Goal: Task Accomplishment & Management: Use online tool/utility

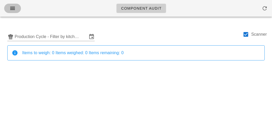
click at [12, 12] on button "button" at bounding box center [12, 8] width 17 height 9
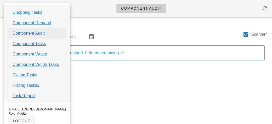
click at [20, 33] on link "Component Audit" at bounding box center [29, 33] width 32 height 6
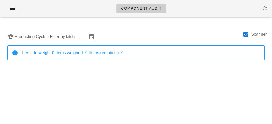
click at [27, 35] on input "Production Cycle - Filter by kitchen production schedules" at bounding box center [51, 37] width 73 height 8
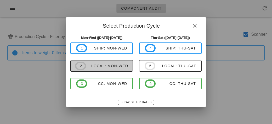
click at [86, 62] on span "2 local: Mon-Wed" at bounding box center [101, 66] width 53 height 8
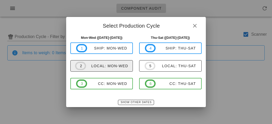
type input "local: Mon-Wed ([DATE]-[DATE])"
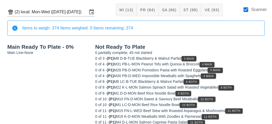
scroll to position [26, 0]
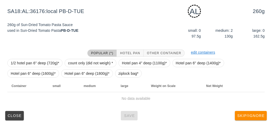
scroll to position [65, 0]
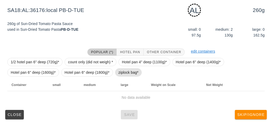
click at [125, 70] on span "ziplock bag*" at bounding box center [128, 73] width 20 height 8
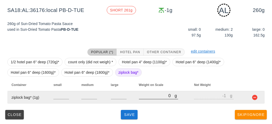
click at [141, 98] on input "0" at bounding box center [157, 96] width 36 height 7
type input "30"
type input "29"
type input "360"
type input "359"
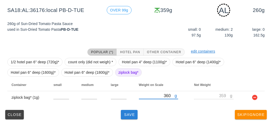
type input "360"
click at [132, 118] on button "Save" at bounding box center [129, 114] width 17 height 9
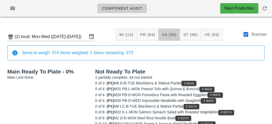
click at [168, 33] on span "SA (86)" at bounding box center [169, 35] width 15 height 4
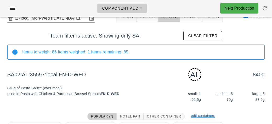
scroll to position [83, 0]
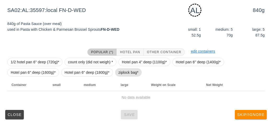
click at [127, 75] on span "ziplock bag*" at bounding box center [128, 73] width 20 height 8
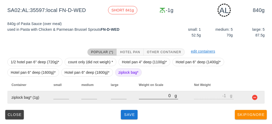
click at [144, 97] on input "0" at bounding box center [157, 96] width 36 height 7
type input "80"
type input "79"
type input "850"
type input "849"
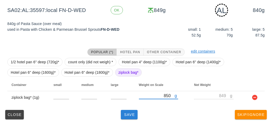
type input "850"
click at [131, 113] on span "Save" at bounding box center [129, 115] width 13 height 4
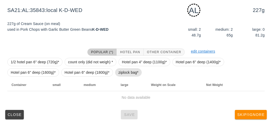
click at [122, 73] on span "ziplock bag*" at bounding box center [128, 73] width 20 height 8
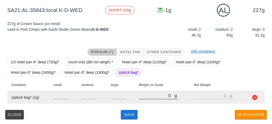
click at [148, 97] on input "0" at bounding box center [157, 96] width 36 height 7
type input "20"
type input "19"
type input "290"
type input "289"
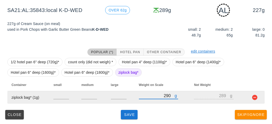
type input "290"
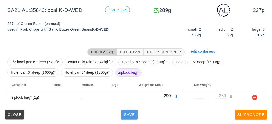
click at [126, 117] on button "Save" at bounding box center [129, 114] width 17 height 9
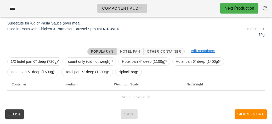
scroll to position [81, 0]
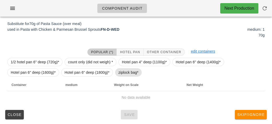
click at [123, 73] on span "ziplock bag*" at bounding box center [128, 73] width 20 height 8
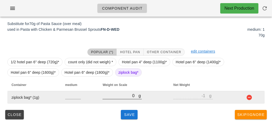
click at [126, 97] on input "0" at bounding box center [121, 96] width 36 height 7
type input "20"
type input "19"
type input "220"
type input "219"
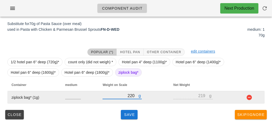
type input "220"
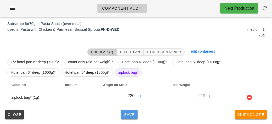
click at [133, 117] on span "Save" at bounding box center [129, 115] width 13 height 4
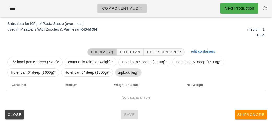
click at [129, 72] on span "ziplock bag*" at bounding box center [128, 73] width 20 height 8
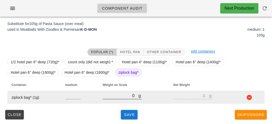
click at [128, 98] on input "0" at bounding box center [121, 96] width 36 height 7
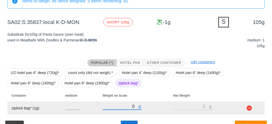
scroll to position [81, 0]
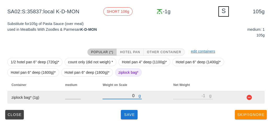
type input "20"
type input "19"
type input "280"
type input "279"
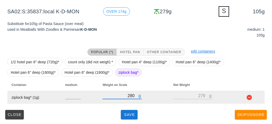
type input "280"
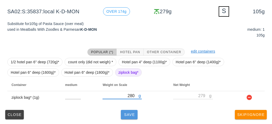
click at [131, 114] on span "Save" at bounding box center [129, 115] width 13 height 4
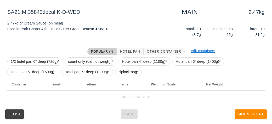
scroll to position [78, 0]
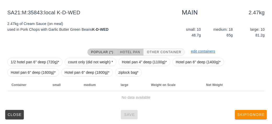
click at [128, 52] on span "Hotel Pan" at bounding box center [130, 52] width 20 height 4
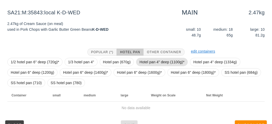
click at [138, 61] on span "Hotel pan 4" deep (1100g)*" at bounding box center [162, 62] width 52 height 8
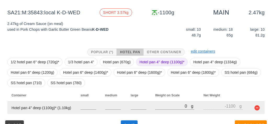
click at [152, 106] on td "g 0" at bounding box center [175, 108] width 48 height 13
click at [160, 104] on input "0" at bounding box center [173, 106] width 36 height 7
type input "40"
type input "-1060"
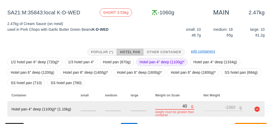
type input "440"
type input "-660"
type input "4480"
type input "3380"
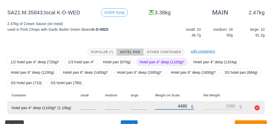
scroll to position [89, 0]
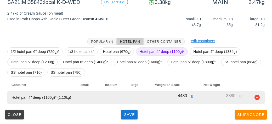
type input "4480"
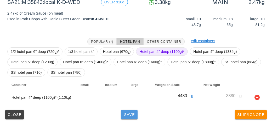
click at [131, 117] on span "Save" at bounding box center [129, 115] width 13 height 4
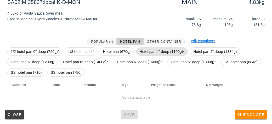
click at [143, 52] on span "Hotel pan 4" deep (1100g)*" at bounding box center [161, 52] width 45 height 8
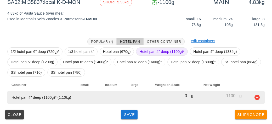
click at [158, 98] on input "0" at bounding box center [173, 96] width 36 height 7
type input "60"
type input "-1040"
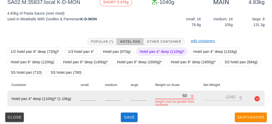
type input "650"
type input "-450"
type input "6550"
type input "5450"
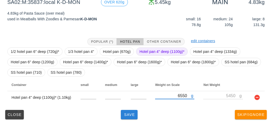
type input "6550"
click at [129, 118] on button "Save" at bounding box center [129, 114] width 17 height 9
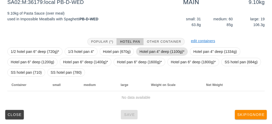
click at [147, 49] on span "Hotel pan 4" deep (1100g)*" at bounding box center [161, 52] width 45 height 8
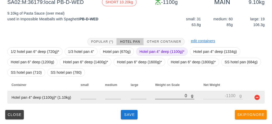
click at [161, 95] on input "0" at bounding box center [173, 96] width 36 height 7
type input "10"
type input "-1090"
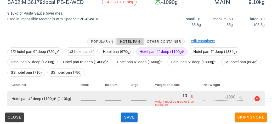
type input "100"
type input "-1000"
type input "1060"
type input "-40"
type input "106540"
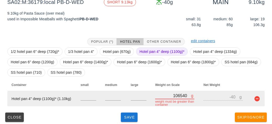
type input "105440"
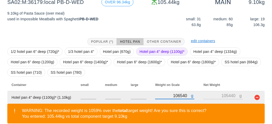
type input "10650"
type input "9550"
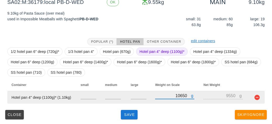
type input "10650"
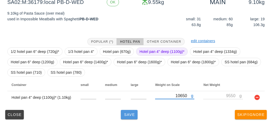
click at [127, 118] on button "Save" at bounding box center [129, 114] width 17 height 9
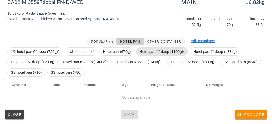
click at [146, 49] on span "Hotel pan 4" deep (1100g)*" at bounding box center [161, 52] width 45 height 8
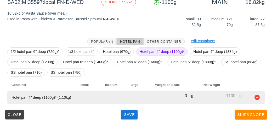
click at [165, 96] on input "0" at bounding box center [173, 96] width 36 height 7
type input "10"
type input "-1090"
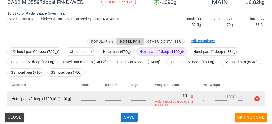
type input "100"
type input "-1000"
type input "1060"
type input "-40"
type input "10650"
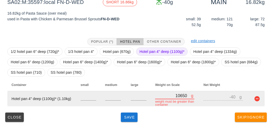
type input "9550"
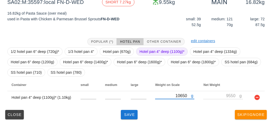
type input "10650"
click at [154, 50] on span "Hotel pan 4" deep (1100g)*" at bounding box center [161, 52] width 45 height 8
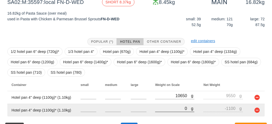
click at [168, 108] on input "0" at bounding box center [173, 108] width 36 height 7
type input "10"
type input "-1090"
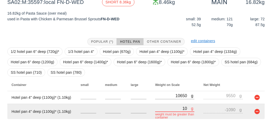
type input "100"
type input "-1000"
type input "1060"
type input "-40"
type input "10650"
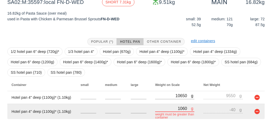
type input "9550"
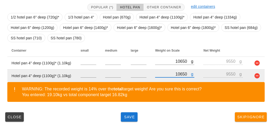
scroll to position [126, 0]
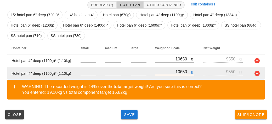
type input "10650"
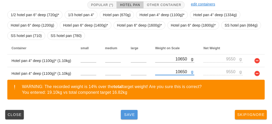
click at [131, 113] on span "Save" at bounding box center [129, 115] width 13 height 4
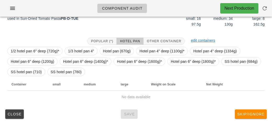
scroll to position [89, 0]
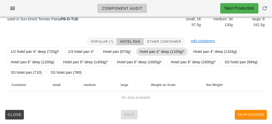
click at [152, 50] on span "Hotel pan 4" deep (1100g)*" at bounding box center [161, 52] width 45 height 8
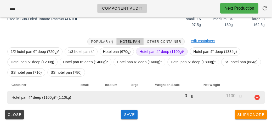
click at [161, 95] on input "0" at bounding box center [173, 96] width 36 height 7
type input "10"
type input "-1090"
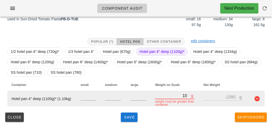
type input "100"
type input "-1000"
type input "1070"
type input "-30"
type input "10760"
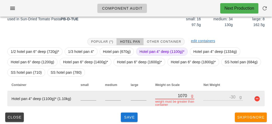
type input "9660"
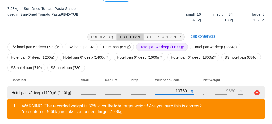
scroll to position [113, 0]
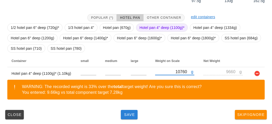
type input "10760"
click at [131, 116] on span "Save" at bounding box center [129, 115] width 13 height 4
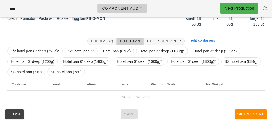
scroll to position [89, 0]
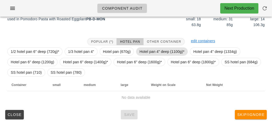
click at [155, 55] on span "Hotel pan 4" deep (1100g)*" at bounding box center [161, 52] width 45 height 8
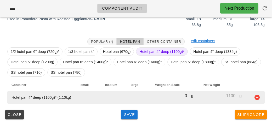
click at [165, 94] on input "0" at bounding box center [173, 96] width 36 height 7
type input "90"
type input "-1010"
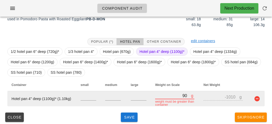
type input "910"
type input "-190"
type input "9160"
type input "8060"
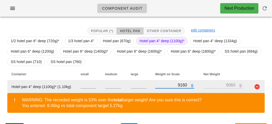
scroll to position [113, 0]
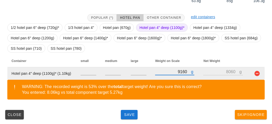
type input "9160"
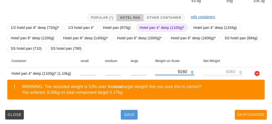
click at [130, 111] on button "Save" at bounding box center [129, 114] width 17 height 9
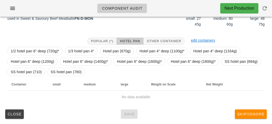
scroll to position [89, 0]
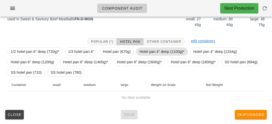
click at [162, 52] on span "Hotel pan 4" deep (1100g)*" at bounding box center [161, 52] width 45 height 8
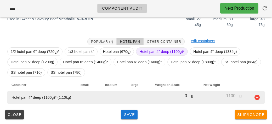
click at [161, 95] on input "0" at bounding box center [173, 96] width 36 height 7
type input "10"
type input "-1090"
type input "110"
type input "-990"
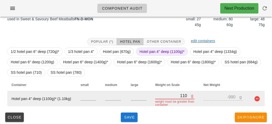
type input "1170"
type input "70"
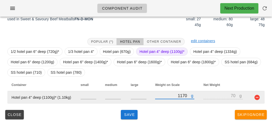
type input "11750"
type input "10650"
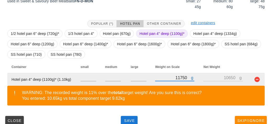
scroll to position [113, 0]
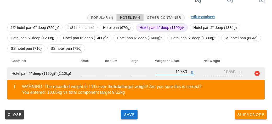
type input "11750"
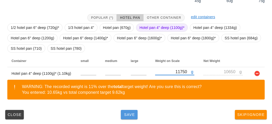
click at [131, 116] on span "Save" at bounding box center [129, 115] width 13 height 4
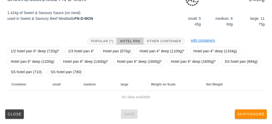
scroll to position [94, 0]
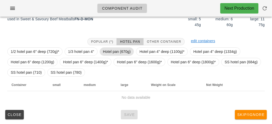
click at [122, 50] on span "Hotel pan (670g)" at bounding box center [117, 52] width 28 height 8
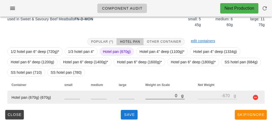
click at [161, 98] on input "0" at bounding box center [163, 96] width 36 height 7
type input "30"
type input "-640"
type input "310"
type input "-360"
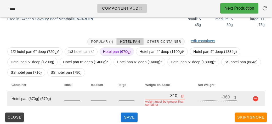
type input "3160"
type input "2490"
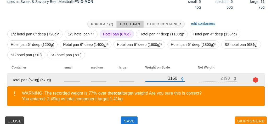
scroll to position [118, 0]
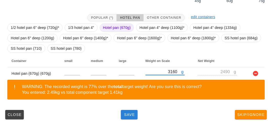
type input "3160"
click at [128, 113] on span "Save" at bounding box center [129, 115] width 13 height 4
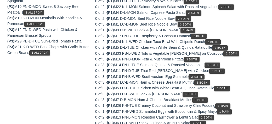
scroll to position [91, 0]
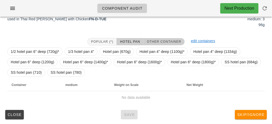
click at [161, 38] on button "Other Container" at bounding box center [164, 41] width 41 height 7
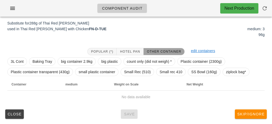
scroll to position [81, 0]
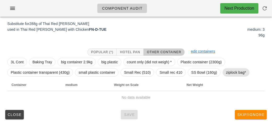
click at [232, 72] on span "ziplock bag*" at bounding box center [236, 73] width 20 height 8
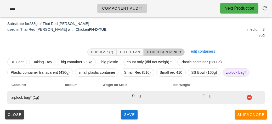
click at [124, 98] on input "0" at bounding box center [121, 96] width 36 height 7
type input "40"
type input "39"
type input "400"
type input "399"
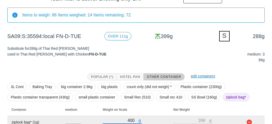
scroll to position [80, 0]
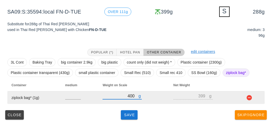
type input "400"
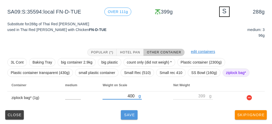
click at [130, 117] on span "Save" at bounding box center [129, 115] width 13 height 4
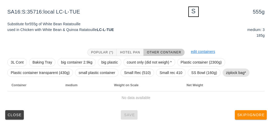
click at [226, 73] on span "ziplock bag*" at bounding box center [236, 73] width 20 height 8
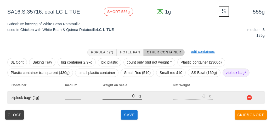
click at [131, 99] on input "0" at bounding box center [121, 96] width 36 height 7
type input "50"
type input "49"
type input "590"
type input "589"
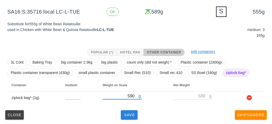
type input "590"
click at [130, 114] on span "Save" at bounding box center [129, 115] width 13 height 4
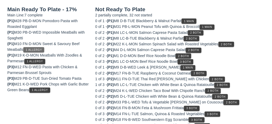
click at [35, 50] on span "1 Allergy" at bounding box center [34, 50] width 16 height 3
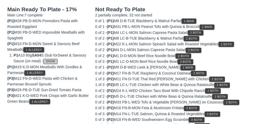
click at [55, 60] on span "Show" at bounding box center [50, 61] width 9 height 3
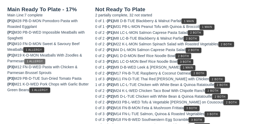
click at [31, 60] on span "1 Allergy" at bounding box center [34, 61] width 16 height 3
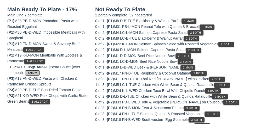
click at [32, 72] on span "Show" at bounding box center [32, 73] width 9 height 3
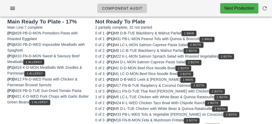
scroll to position [68, 0]
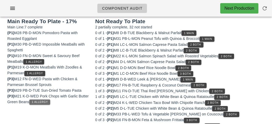
click at [48, 102] on span "1 Allergy" at bounding box center [39, 102] width 16 height 3
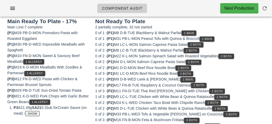
click at [37, 113] on span "Show" at bounding box center [32, 114] width 9 height 3
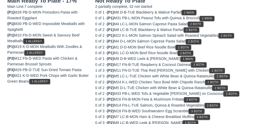
scroll to position [89, 0]
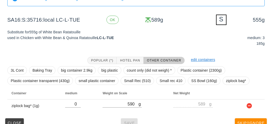
scroll to position [81, 0]
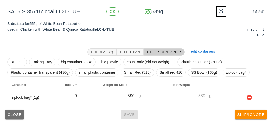
click at [18, 112] on button "Close" at bounding box center [14, 114] width 19 height 9
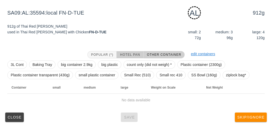
click at [123, 57] on button "Hotel Pan" at bounding box center [130, 54] width 27 height 7
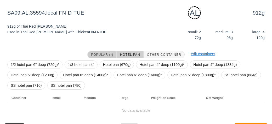
click at [102, 54] on span "Popular (*)" at bounding box center [102, 55] width 22 height 4
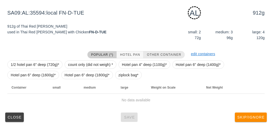
click at [157, 54] on span "Other Container" at bounding box center [164, 55] width 35 height 4
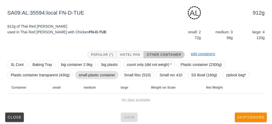
click at [82, 74] on span "small plastic container" at bounding box center [96, 75] width 37 height 8
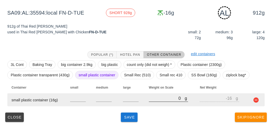
click at [162, 101] on input "0" at bounding box center [167, 98] width 36 height 7
type input "10"
type input "-6"
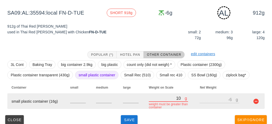
type input "140"
type input "124"
type input "1440"
type input "1424"
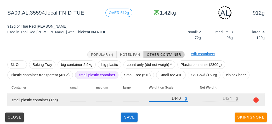
type input "1440"
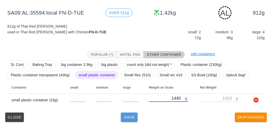
click at [128, 114] on button "Save" at bounding box center [129, 117] width 17 height 9
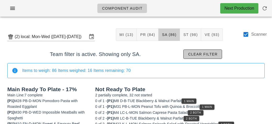
click at [207, 54] on span "Clear filter" at bounding box center [203, 54] width 30 height 4
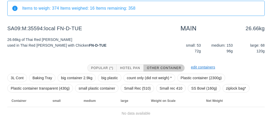
scroll to position [61, 0]
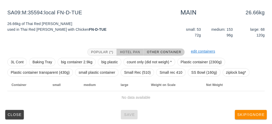
click at [120, 52] on span "Hotel Pan" at bounding box center [130, 52] width 20 height 4
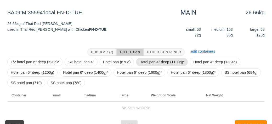
click at [144, 60] on span "Hotel pan 4" deep (1100g)*" at bounding box center [161, 62] width 45 height 8
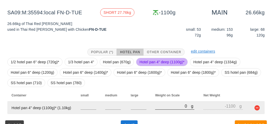
click at [163, 108] on input "0" at bounding box center [173, 106] width 36 height 7
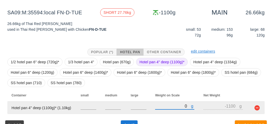
type input "10"
type input "-1090"
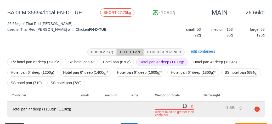
type input "100"
type input "-1000"
type input "1070"
type input "-30"
type input "10770"
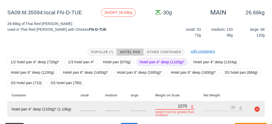
type input "9670"
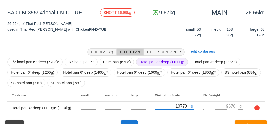
type input "10770"
click at [148, 61] on span "Hotel pan 4" deep (1100g)*" at bounding box center [161, 62] width 45 height 8
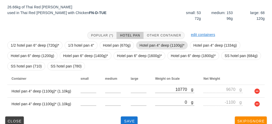
scroll to position [84, 0]
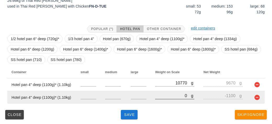
click at [165, 97] on input "0" at bounding box center [173, 96] width 36 height 7
type input "10"
type input "-1090"
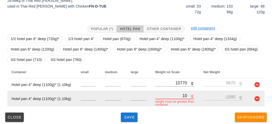
type input "100"
type input "-1000"
type input "1060"
type input "-40"
type input "10650"
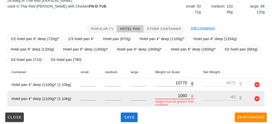
type input "9550"
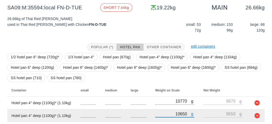
scroll to position [66, 0]
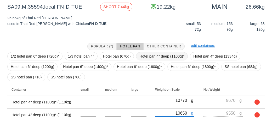
type input "10650"
click at [152, 54] on span "Hotel pan 4" deep (1100g)*" at bounding box center [161, 57] width 45 height 8
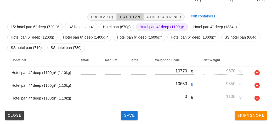
scroll to position [97, 0]
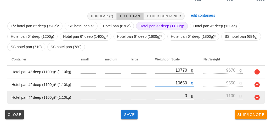
click at [162, 98] on input "0" at bounding box center [173, 96] width 36 height 7
type input "10"
type input "-1090"
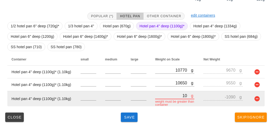
type input "100"
type input "-1000"
type input "1070"
type input "-30"
type input "10750"
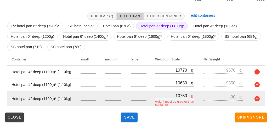
type input "9650"
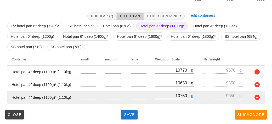
type input "10750"
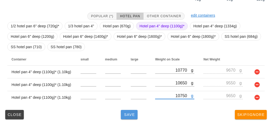
click at [124, 113] on span "Save" at bounding box center [129, 115] width 13 height 4
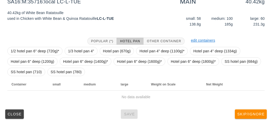
scroll to position [71, 0]
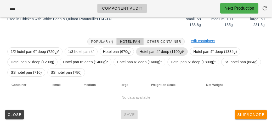
click at [152, 49] on span "Hotel pan 4" deep (1100g)*" at bounding box center [161, 52] width 45 height 8
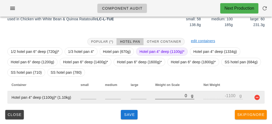
click at [162, 102] on div at bounding box center [174, 102] width 39 height 4
click at [165, 95] on input "0" at bounding box center [173, 96] width 36 height 7
type input "10"
type input "-1090"
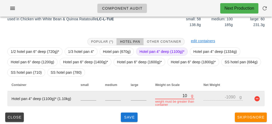
type input "120"
type input "-980"
type input "1290"
type input "190"
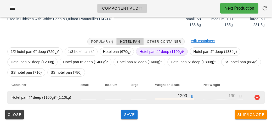
type input "12970"
type input "11870"
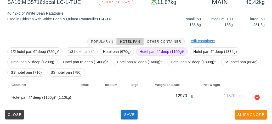
type input "12970"
click at [149, 51] on span "Hotel pan 4" deep (1100g)*" at bounding box center [161, 52] width 45 height 8
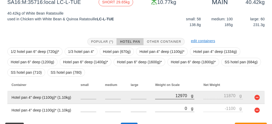
click at [164, 103] on div at bounding box center [174, 102] width 39 height 4
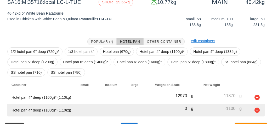
click at [165, 109] on input "0" at bounding box center [173, 108] width 36 height 7
type input "10"
type input "-1090"
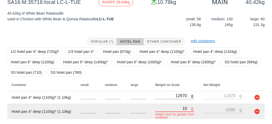
type input "130"
type input "-970"
type input "1300"
type input "200"
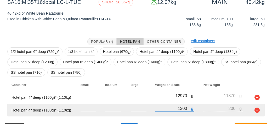
type input "13050"
type input "11950"
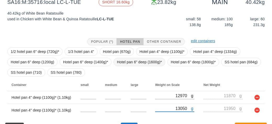
type input "13050"
click at [136, 61] on span "Hotel pan 6" deep (1600g)*" at bounding box center [139, 62] width 45 height 8
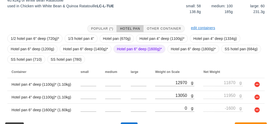
scroll to position [97, 0]
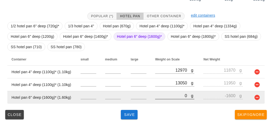
click at [165, 94] on input "0" at bounding box center [173, 96] width 36 height 7
type input "120"
type input "-1480"
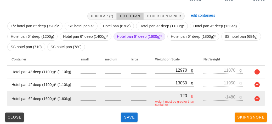
type input "1270"
type input "-330"
type input "12710"
type input "11110"
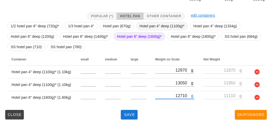
type input "12710"
click at [149, 25] on span "Hotel pan 4" deep (1100g)*" at bounding box center [161, 26] width 45 height 8
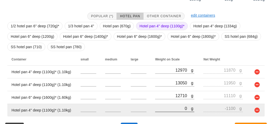
click at [163, 107] on input "0" at bounding box center [173, 108] width 36 height 7
type input "10"
type input "-1090"
type input "120"
type input "-980"
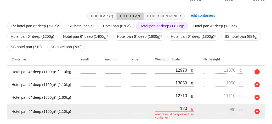
type input "1290"
type input "190"
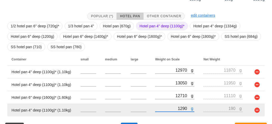
type input "12940"
type input "11840"
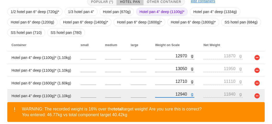
scroll to position [133, 0]
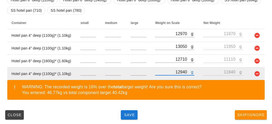
type input "12940"
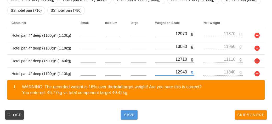
click at [125, 114] on span "Save" at bounding box center [129, 115] width 13 height 4
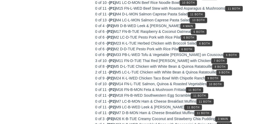
scroll to position [71, 0]
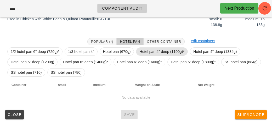
click at [159, 54] on span "Hotel pan 4" deep (1100g)*" at bounding box center [161, 52] width 45 height 8
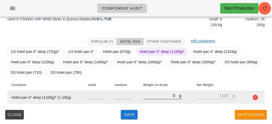
click at [157, 97] on input "0" at bounding box center [161, 96] width 36 height 7
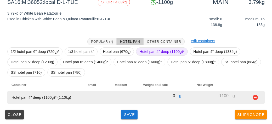
type input "40"
type input "-1060"
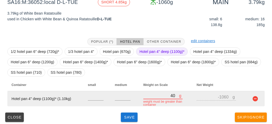
type input "480"
type input "-620"
type input "4890"
type input "3790"
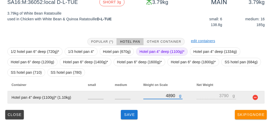
type input "489"
type input "-611"
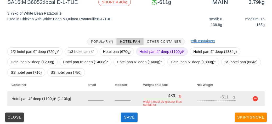
type input "4893"
type input "3793"
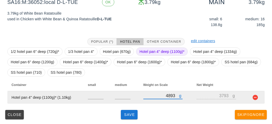
type input "4893"
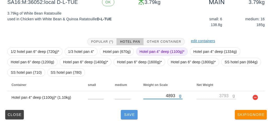
click at [133, 116] on span "Save" at bounding box center [129, 115] width 13 height 4
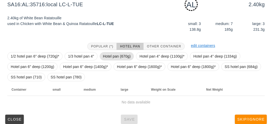
click at [117, 58] on span "Hotel pan (670g)" at bounding box center [117, 57] width 28 height 8
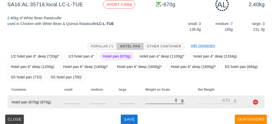
click at [156, 103] on input "0" at bounding box center [163, 100] width 36 height 7
type input "30"
type input "-640"
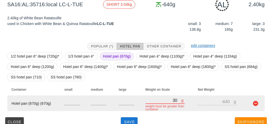
type input "370"
type input "-300"
type input "3710"
type input "3040"
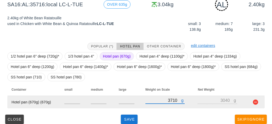
type input "3710"
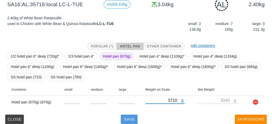
click at [129, 120] on span "Save" at bounding box center [129, 120] width 13 height 4
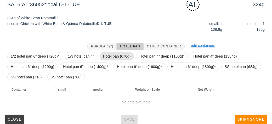
click at [117, 56] on span "Hotel pan (670g)" at bounding box center [117, 57] width 28 height 8
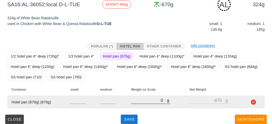
click at [151, 98] on input "0" at bounding box center [149, 100] width 36 height 7
type input "30"
type input "-640"
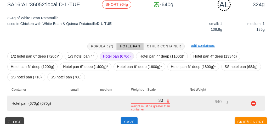
type input "370"
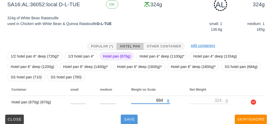
click at [131, 116] on button "Save" at bounding box center [129, 119] width 17 height 9
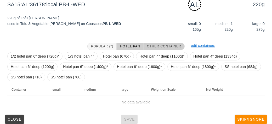
click at [162, 48] on button "Other Container" at bounding box center [164, 46] width 41 height 7
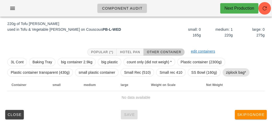
click at [234, 73] on span "ziplock bag*" at bounding box center [236, 73] width 20 height 8
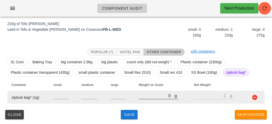
click at [151, 97] on input "0" at bounding box center [157, 96] width 36 height 7
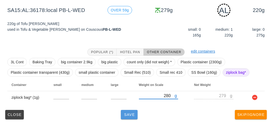
click at [128, 113] on span "Save" at bounding box center [129, 115] width 13 height 4
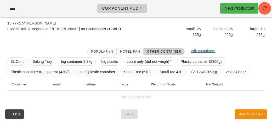
scroll to position [61, 0]
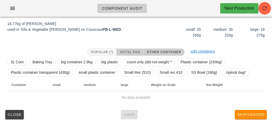
click at [129, 54] on button "Hotel Pan" at bounding box center [130, 52] width 27 height 7
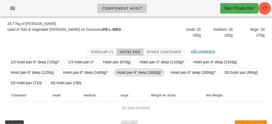
click at [127, 73] on span "Hotel pan 6" deep (1600g)*" at bounding box center [139, 73] width 45 height 8
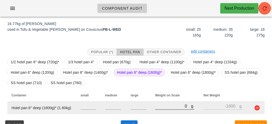
click at [160, 107] on input "0" at bounding box center [173, 106] width 36 height 7
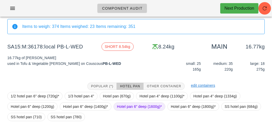
scroll to position [71, 0]
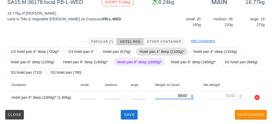
click at [143, 54] on span "Hotel pan 4" deep (1100g)*" at bounding box center [161, 52] width 45 height 8
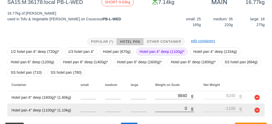
click at [160, 108] on input "0" at bounding box center [173, 108] width 36 height 7
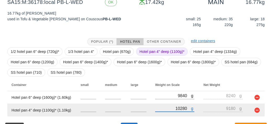
scroll to position [84, 0]
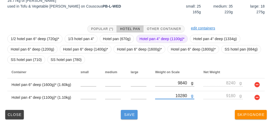
click at [127, 118] on button "Save" at bounding box center [129, 114] width 17 height 9
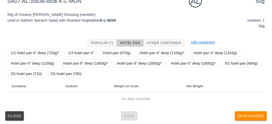
scroll to position [76, 0]
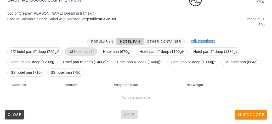
click at [77, 48] on span "1/3 hotel pan 4"" at bounding box center [81, 52] width 26 height 8
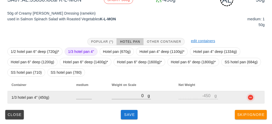
click at [248, 99] on button "button" at bounding box center [250, 98] width 6 height 6
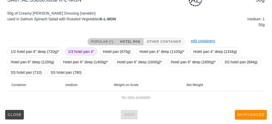
click at [98, 40] on span "Popular (*)" at bounding box center [102, 42] width 22 height 4
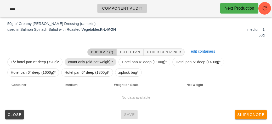
click at [72, 61] on span "count only (did not weigh) *" at bounding box center [90, 62] width 45 height 8
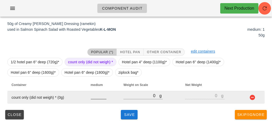
click at [96, 98] on input "number" at bounding box center [99, 96] width 16 height 7
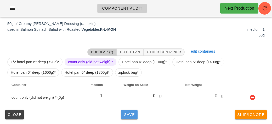
click at [132, 117] on button "Save" at bounding box center [129, 114] width 17 height 9
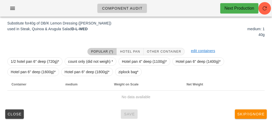
scroll to position [63, 0]
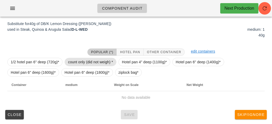
click at [75, 64] on span "count only (did not weigh) *" at bounding box center [90, 62] width 45 height 8
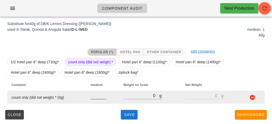
click at [97, 94] on input "number" at bounding box center [99, 96] width 16 height 7
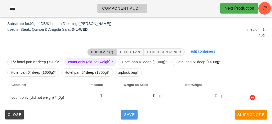
click at [123, 111] on button "Save" at bounding box center [129, 114] width 17 height 9
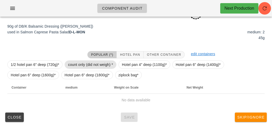
click at [75, 65] on span "count only (did not weigh) *" at bounding box center [90, 65] width 45 height 8
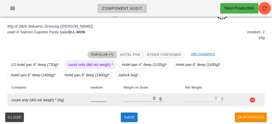
click at [94, 101] on input "number" at bounding box center [99, 98] width 16 height 7
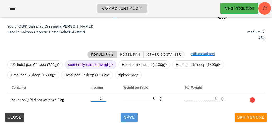
click at [129, 118] on span "Save" at bounding box center [129, 118] width 13 height 4
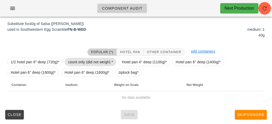
click at [75, 62] on span "count only (did not weigh) *" at bounding box center [90, 62] width 45 height 8
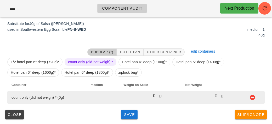
click at [96, 96] on input "number" at bounding box center [99, 96] width 16 height 7
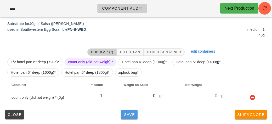
click at [126, 117] on span "Save" at bounding box center [129, 115] width 13 height 4
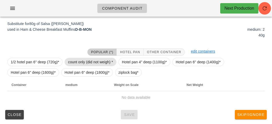
click at [73, 59] on span "count only (did not weigh) *" at bounding box center [90, 62] width 45 height 8
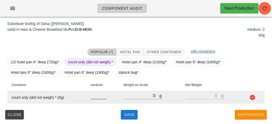
click at [91, 98] on input "number" at bounding box center [99, 96] width 16 height 7
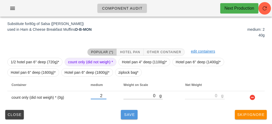
click at [130, 114] on span "Save" at bounding box center [129, 115] width 13 height 4
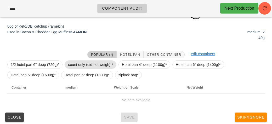
click at [75, 63] on span "count only (did not weigh) *" at bounding box center [90, 65] width 45 height 8
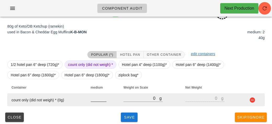
click at [98, 101] on input "number" at bounding box center [99, 98] width 16 height 7
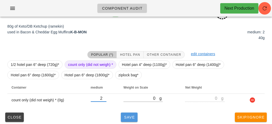
click at [133, 120] on button "Save" at bounding box center [129, 117] width 17 height 9
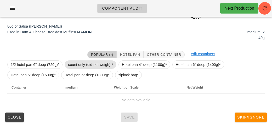
click at [92, 62] on span "count only (did not weigh) *" at bounding box center [90, 65] width 45 height 8
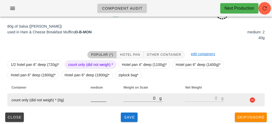
click at [98, 96] on input "number" at bounding box center [99, 98] width 16 height 7
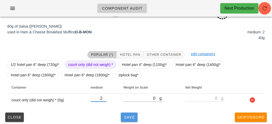
click at [124, 118] on span "Save" at bounding box center [129, 118] width 13 height 4
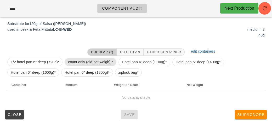
click at [79, 60] on span "count only (did not weigh) *" at bounding box center [90, 62] width 45 height 8
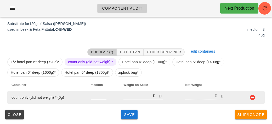
click at [98, 96] on input "number" at bounding box center [99, 96] width 16 height 7
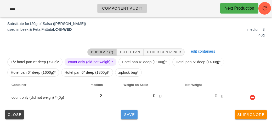
click at [128, 117] on button "Save" at bounding box center [129, 114] width 17 height 9
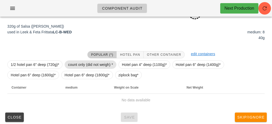
click at [76, 64] on span "count only (did not weigh) *" at bounding box center [90, 65] width 45 height 8
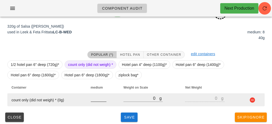
click at [93, 100] on input "number" at bounding box center [99, 98] width 16 height 7
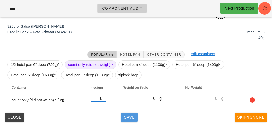
click at [128, 117] on span "Save" at bounding box center [129, 118] width 13 height 4
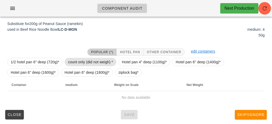
click at [84, 59] on span "count only (did not weigh) *" at bounding box center [90, 62] width 45 height 8
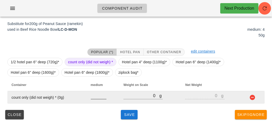
click at [96, 98] on input "number" at bounding box center [99, 96] width 16 height 7
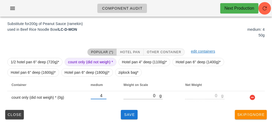
click at [128, 122] on div "(2) local: Mon-Wed ([DATE]-[DATE]) MI (13) PR (84) SA (86) ST (98) VE (93) Scan…" at bounding box center [136, 41] width 272 height 167
click at [128, 118] on button "Save" at bounding box center [129, 114] width 17 height 9
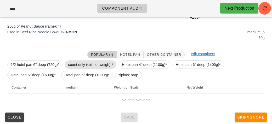
click at [77, 63] on span "count only (did not weigh) *" at bounding box center [90, 65] width 45 height 8
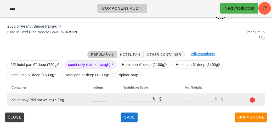
click at [96, 100] on input "number" at bounding box center [99, 98] width 16 height 7
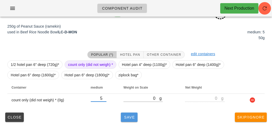
click at [126, 119] on span "Save" at bounding box center [129, 118] width 13 height 4
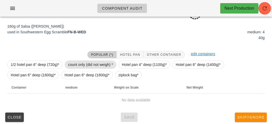
click at [87, 63] on span "count only (did not weigh) *" at bounding box center [90, 65] width 45 height 8
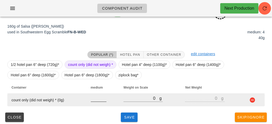
click at [94, 100] on input "number" at bounding box center [99, 98] width 16 height 7
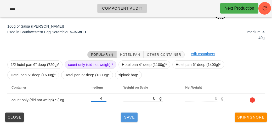
click at [130, 120] on button "Save" at bounding box center [129, 117] width 17 height 9
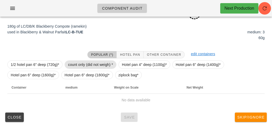
click at [77, 64] on span "count only (did not weigh) *" at bounding box center [90, 65] width 45 height 8
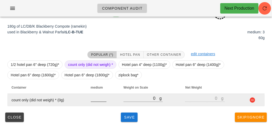
click at [98, 101] on input "number" at bounding box center [99, 98] width 16 height 7
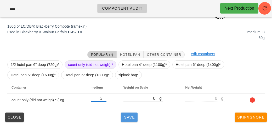
click at [128, 119] on span "Save" at bounding box center [129, 118] width 13 height 4
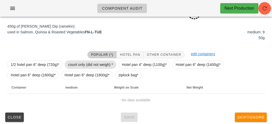
click at [88, 61] on span "count only (did not weigh) *" at bounding box center [90, 65] width 45 height 8
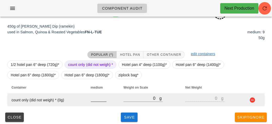
click at [99, 101] on input "number" at bounding box center [99, 98] width 16 height 7
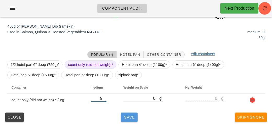
click at [122, 114] on button "Save" at bounding box center [129, 117] width 17 height 9
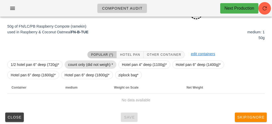
click at [91, 66] on span "count only (did not weigh) *" at bounding box center [90, 65] width 45 height 8
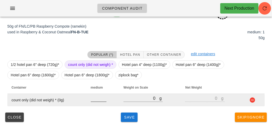
click at [95, 101] on input "number" at bounding box center [99, 98] width 16 height 7
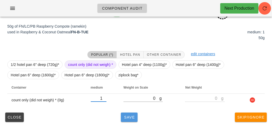
click at [126, 116] on span "Save" at bounding box center [129, 118] width 13 height 4
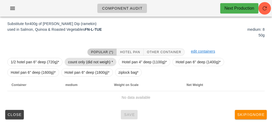
click at [79, 58] on span "count only (did not weigh) *" at bounding box center [90, 62] width 45 height 8
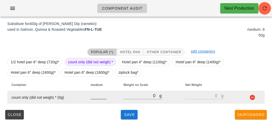
click at [96, 98] on input "number" at bounding box center [99, 96] width 16 height 7
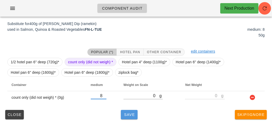
click at [124, 115] on span "Save" at bounding box center [129, 115] width 13 height 4
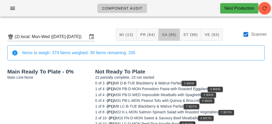
click at [165, 33] on span "SA (86)" at bounding box center [169, 35] width 15 height 4
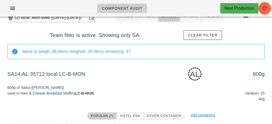
scroll to position [83, 0]
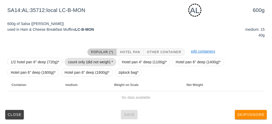
click at [82, 63] on span "count only (did not weigh) *" at bounding box center [90, 62] width 45 height 8
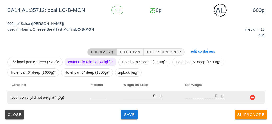
click at [96, 98] on input "number" at bounding box center [99, 96] width 16 height 7
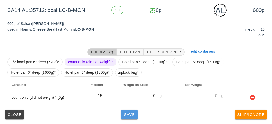
click at [130, 118] on button "Save" at bounding box center [129, 114] width 17 height 9
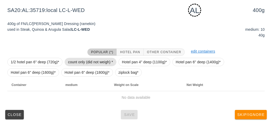
click at [81, 63] on span "count only (did not weigh) *" at bounding box center [90, 62] width 45 height 8
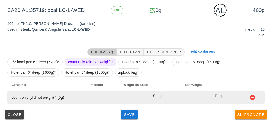
click at [94, 98] on input "number" at bounding box center [99, 96] width 16 height 7
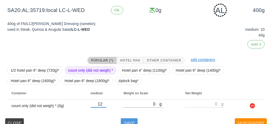
click at [128, 119] on button "Save" at bounding box center [129, 123] width 17 height 9
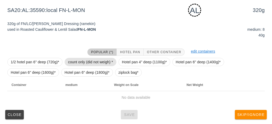
click at [77, 62] on span "count only (did not weigh) *" at bounding box center [90, 62] width 45 height 8
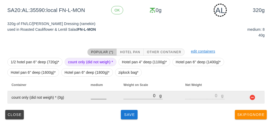
click at [97, 97] on input "number" at bounding box center [99, 96] width 16 height 7
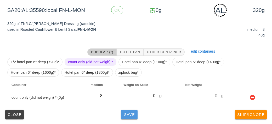
click at [127, 117] on button "Save" at bounding box center [129, 114] width 17 height 9
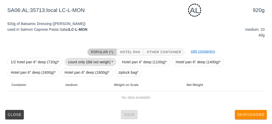
click at [85, 60] on span "count only (did not weigh) *" at bounding box center [90, 62] width 45 height 8
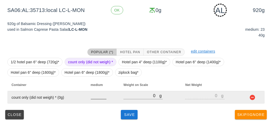
click at [102, 97] on input "number" at bounding box center [99, 96] width 16 height 7
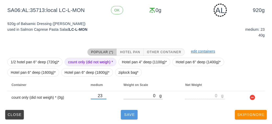
click at [126, 114] on span "Save" at bounding box center [129, 115] width 13 height 4
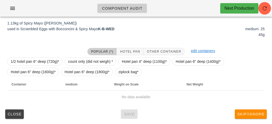
scroll to position [78, 0]
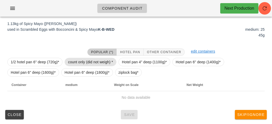
click at [83, 61] on span "count only (did not weigh) *" at bounding box center [90, 62] width 45 height 8
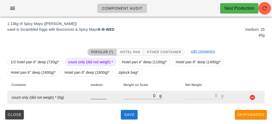
click at [97, 98] on input "number" at bounding box center [99, 96] width 16 height 7
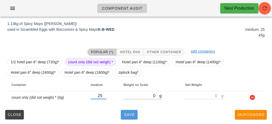
click at [126, 114] on span "Save" at bounding box center [129, 115] width 13 height 4
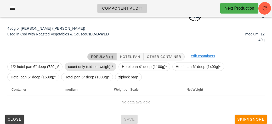
click at [72, 63] on span "count only (did not weigh) *" at bounding box center [91, 67] width 52 height 8
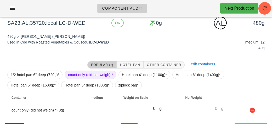
scroll to position [83, 0]
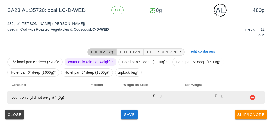
click at [97, 98] on input "number" at bounding box center [99, 96] width 16 height 7
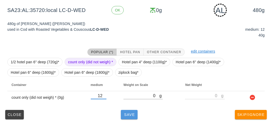
click at [131, 117] on button "Save" at bounding box center [129, 114] width 17 height 9
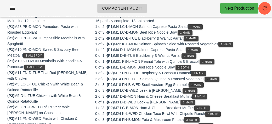
scroll to position [75, 0]
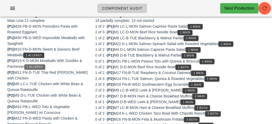
click at [36, 67] on span "1 Allergy" at bounding box center [34, 67] width 16 height 3
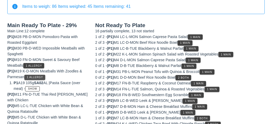
scroll to position [65, 0]
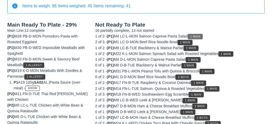
click at [199, 38] on button "1 Main" at bounding box center [195, 36] width 15 height 5
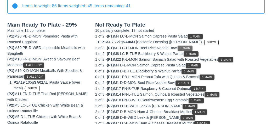
click at [184, 47] on span "1 Main" at bounding box center [185, 48] width 10 height 3
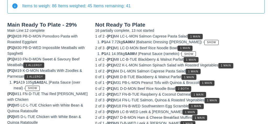
click at [227, 60] on div "1 of 2 - (P1) M8 LC-B-TUE Blackberry & Walnut Parfait 1 Main" at bounding box center [179, 60] width 169 height 6
click at [229, 63] on button "1 Main" at bounding box center [225, 65] width 15 height 5
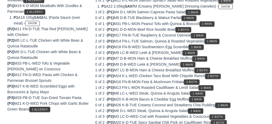
scroll to position [132, 0]
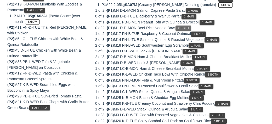
click at [185, 28] on span "2 Both" at bounding box center [183, 28] width 11 height 3
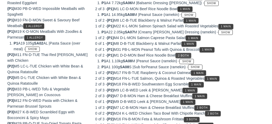
scroll to position [104, 0]
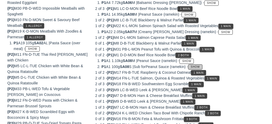
click at [202, 68] on button "Show" at bounding box center [195, 67] width 14 height 5
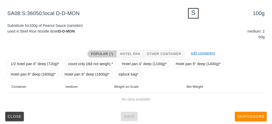
scroll to position [81, 0]
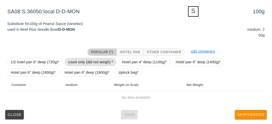
click at [77, 59] on span "count only (did not weigh) *" at bounding box center [90, 62] width 45 height 8
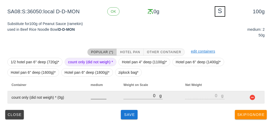
click at [95, 97] on input "number" at bounding box center [99, 96] width 16 height 7
click at [251, 99] on button "button" at bounding box center [252, 98] width 6 height 6
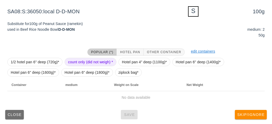
click at [13, 113] on span "Close" at bounding box center [14, 115] width 14 height 4
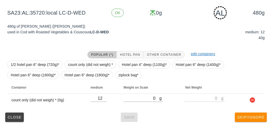
scroll to position [83, 0]
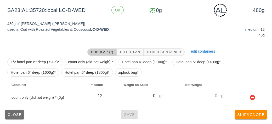
click at [10, 117] on span "Close" at bounding box center [14, 115] width 14 height 4
click at [14, 115] on span "Close" at bounding box center [14, 115] width 14 height 4
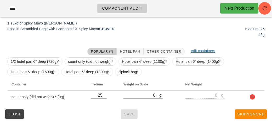
scroll to position [78, 0]
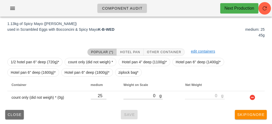
click at [15, 110] on button "Close" at bounding box center [14, 114] width 19 height 9
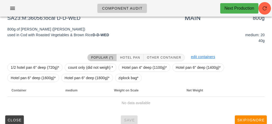
scroll to position [70, 0]
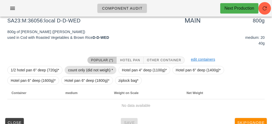
click at [72, 66] on span "count only (did not weigh) *" at bounding box center [90, 70] width 45 height 8
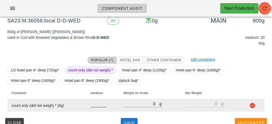
click at [94, 106] on input "number" at bounding box center [99, 104] width 16 height 7
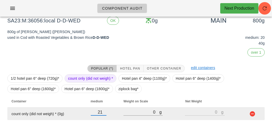
scroll to position [87, 0]
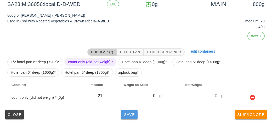
click at [130, 117] on span "Save" at bounding box center [129, 115] width 13 height 4
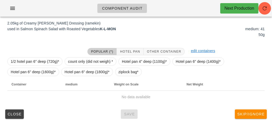
scroll to position [78, 0]
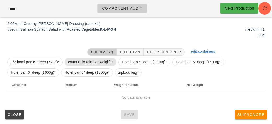
click at [80, 61] on span "count only (did not weigh) *" at bounding box center [90, 62] width 45 height 8
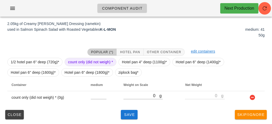
scroll to position [78, 0]
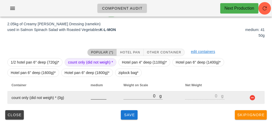
click at [99, 97] on input "number" at bounding box center [99, 96] width 16 height 7
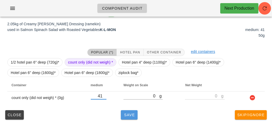
click at [129, 119] on button "Save" at bounding box center [129, 115] width 17 height 9
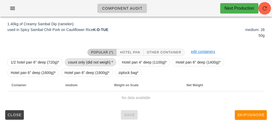
click at [75, 62] on span "count only (did not weigh) *" at bounding box center [90, 63] width 45 height 8
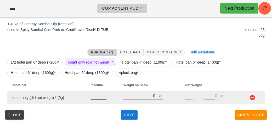
click at [93, 98] on input "number" at bounding box center [99, 96] width 16 height 7
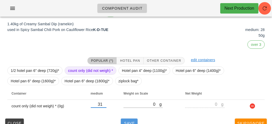
click at [129, 119] on button "Save" at bounding box center [129, 123] width 17 height 9
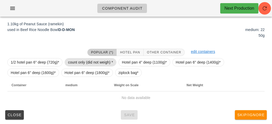
click at [77, 60] on span "count only (did not weigh) *" at bounding box center [90, 63] width 45 height 8
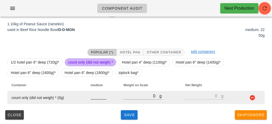
click at [93, 98] on input "number" at bounding box center [99, 96] width 16 height 7
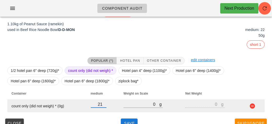
scroll to position [87, 0]
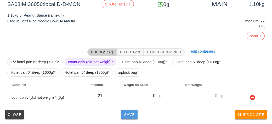
click at [130, 114] on span "Save" at bounding box center [129, 115] width 13 height 4
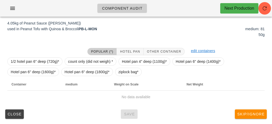
scroll to position [78, 0]
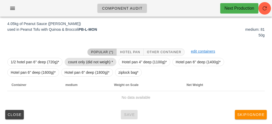
click at [79, 65] on span "count only (did not weigh) *" at bounding box center [90, 62] width 45 height 8
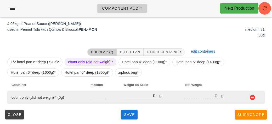
click at [96, 95] on input "number" at bounding box center [99, 96] width 16 height 7
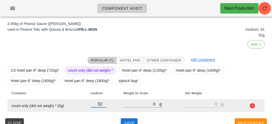
scroll to position [87, 0]
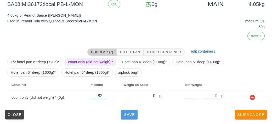
click at [127, 118] on button "Save" at bounding box center [129, 114] width 17 height 9
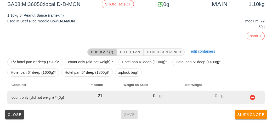
click at [98, 95] on input "21" at bounding box center [99, 96] width 16 height 7
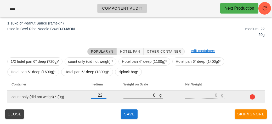
scroll to position [78, 0]
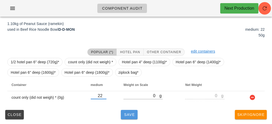
click at [128, 118] on button "Save" at bounding box center [129, 114] width 17 height 9
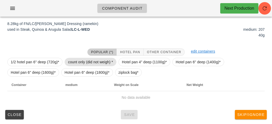
click at [77, 63] on span "count only (did not weigh) *" at bounding box center [90, 62] width 45 height 8
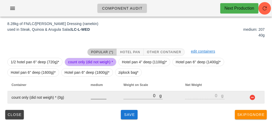
click at [93, 95] on input "number" at bounding box center [99, 96] width 16 height 7
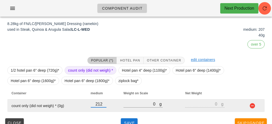
scroll to position [87, 0]
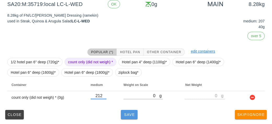
click at [128, 113] on span "Save" at bounding box center [129, 115] width 13 height 4
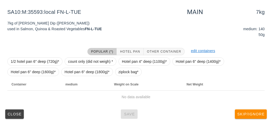
scroll to position [78, 0]
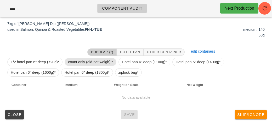
click at [74, 58] on span "count only (did not weigh) *" at bounding box center [90, 62] width 45 height 8
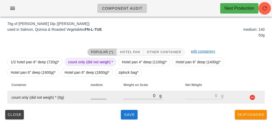
click at [94, 97] on input "number" at bounding box center [99, 96] width 16 height 7
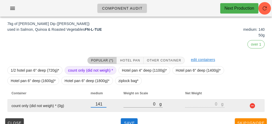
scroll to position [87, 0]
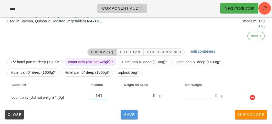
click at [127, 117] on span "Save" at bounding box center [129, 115] width 13 height 4
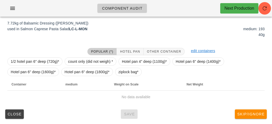
scroll to position [78, 0]
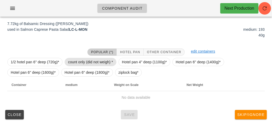
click at [74, 58] on span "count only (did not weigh) *" at bounding box center [90, 62] width 45 height 8
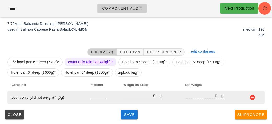
click at [93, 97] on input "number" at bounding box center [99, 96] width 16 height 7
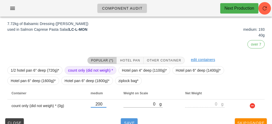
click at [136, 124] on button "Save" at bounding box center [129, 123] width 17 height 9
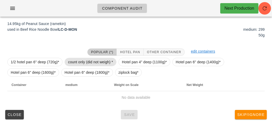
click at [80, 58] on span "count only (did not weigh) *" at bounding box center [90, 62] width 45 height 8
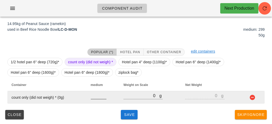
click at [95, 98] on input "number" at bounding box center [99, 96] width 16 height 7
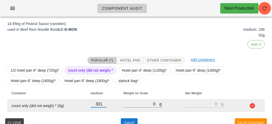
scroll to position [87, 0]
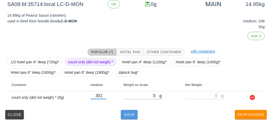
click at [127, 115] on span "Save" at bounding box center [129, 115] width 13 height 4
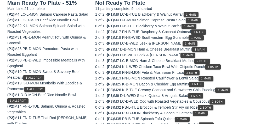
scroll to position [78, 0]
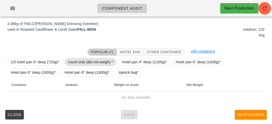
click at [84, 58] on span "count only (did not weigh) *" at bounding box center [90, 62] width 45 height 8
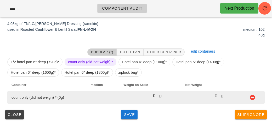
click at [97, 94] on input "number" at bounding box center [99, 96] width 16 height 7
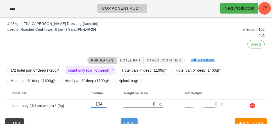
click at [127, 123] on span "Save" at bounding box center [129, 123] width 13 height 4
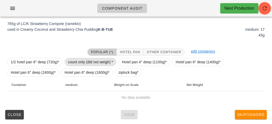
click at [71, 58] on span "count only (did not weigh) *" at bounding box center [90, 62] width 45 height 8
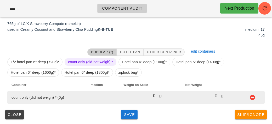
click at [92, 98] on input "number" at bounding box center [99, 96] width 16 height 7
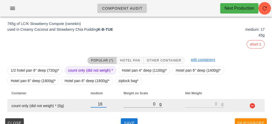
scroll to position [87, 0]
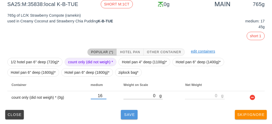
click at [128, 117] on button "Save" at bounding box center [129, 114] width 17 height 9
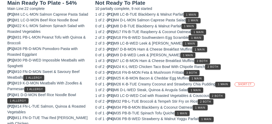
scroll to position [78, 0]
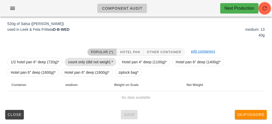
click at [84, 59] on span "count only (did not weigh) *" at bounding box center [90, 62] width 45 height 8
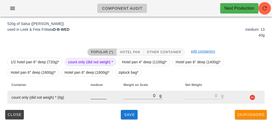
click at [95, 97] on input "number" at bounding box center [99, 96] width 16 height 7
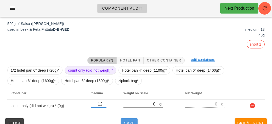
click at [127, 123] on span "Save" at bounding box center [129, 123] width 13 height 4
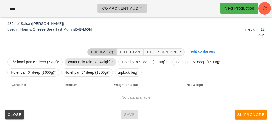
click at [71, 60] on span "count only (did not weigh) *" at bounding box center [90, 62] width 45 height 8
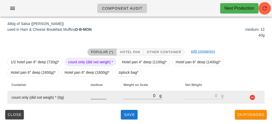
click at [94, 98] on input "number" at bounding box center [99, 96] width 16 height 7
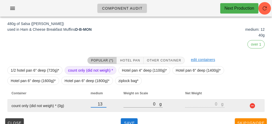
scroll to position [87, 0]
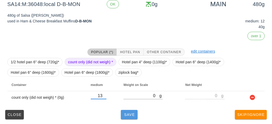
click at [128, 118] on button "Save" at bounding box center [129, 114] width 17 height 9
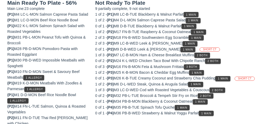
scroll to position [78, 0]
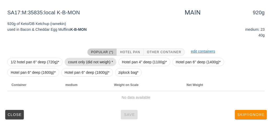
click at [74, 64] on span "count only (did not weigh) *" at bounding box center [90, 62] width 45 height 8
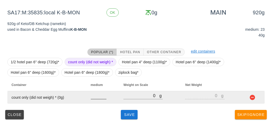
click at [95, 95] on input "number" at bounding box center [99, 96] width 16 height 7
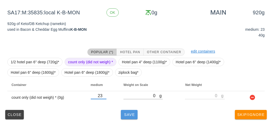
click at [128, 117] on button "Save" at bounding box center [129, 114] width 17 height 9
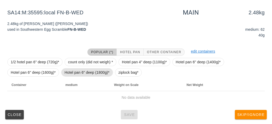
click at [77, 69] on span "Hotel pan 6" deep (1800g)*" at bounding box center [87, 73] width 45 height 8
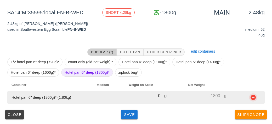
click at [253, 99] on button "button" at bounding box center [253, 98] width 6 height 6
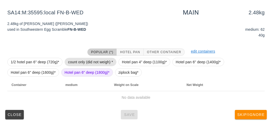
click at [98, 62] on span "count only (did not weigh) *" at bounding box center [90, 62] width 45 height 8
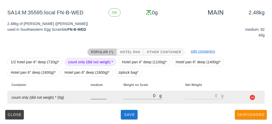
click at [98, 98] on input "number" at bounding box center [99, 96] width 16 height 7
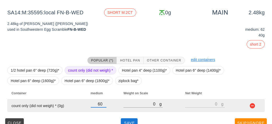
scroll to position [87, 0]
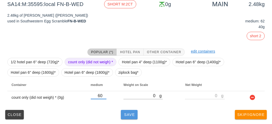
click at [129, 119] on button "Save" at bounding box center [129, 114] width 17 height 9
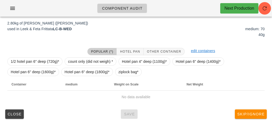
scroll to position [78, 0]
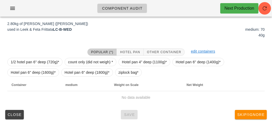
click at [75, 54] on div at bounding box center [44, 53] width 80 height 14
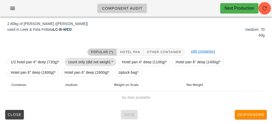
click at [79, 59] on span "count only (did not weigh) *" at bounding box center [90, 62] width 45 height 8
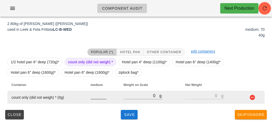
click at [95, 95] on input "number" at bounding box center [99, 96] width 16 height 7
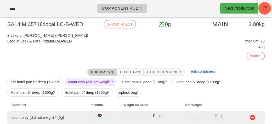
scroll to position [87, 0]
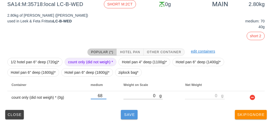
click at [124, 112] on button "Save" at bounding box center [129, 114] width 17 height 9
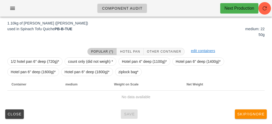
scroll to position [78, 0]
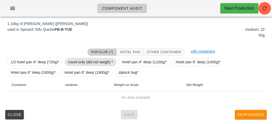
click at [78, 62] on span "count only (did not weigh) *" at bounding box center [90, 62] width 45 height 8
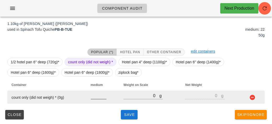
click at [97, 98] on input "number" at bounding box center [99, 96] width 16 height 7
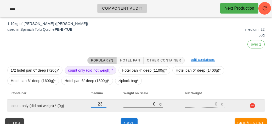
scroll to position [87, 0]
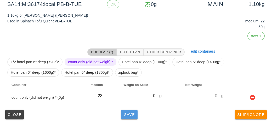
click at [128, 119] on button "Save" at bounding box center [129, 114] width 17 height 9
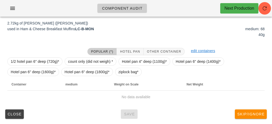
scroll to position [78, 0]
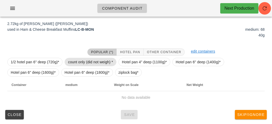
click at [77, 59] on span "count only (did not weigh) *" at bounding box center [90, 62] width 45 height 8
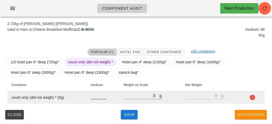
click at [94, 94] on input "number" at bounding box center [99, 96] width 16 height 7
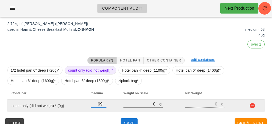
scroll to position [87, 0]
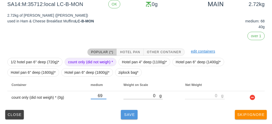
click at [128, 118] on button "Save" at bounding box center [129, 114] width 17 height 9
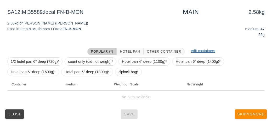
scroll to position [78, 0]
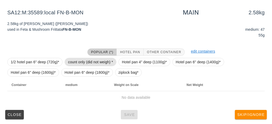
click at [77, 62] on span "count only (did not weigh) *" at bounding box center [90, 62] width 45 height 8
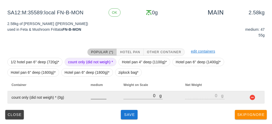
click at [93, 98] on input "number" at bounding box center [99, 96] width 16 height 7
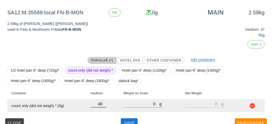
scroll to position [87, 0]
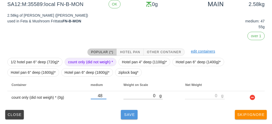
click at [129, 113] on span "Save" at bounding box center [129, 115] width 13 height 4
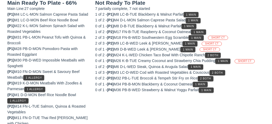
scroll to position [78, 0]
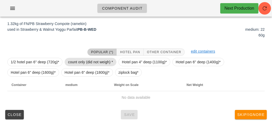
click at [77, 58] on span "count only (did not weigh) *" at bounding box center [90, 62] width 45 height 8
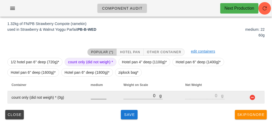
click at [91, 98] on input "number" at bounding box center [99, 96] width 16 height 7
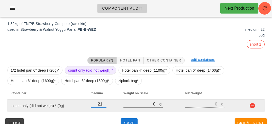
scroll to position [87, 0]
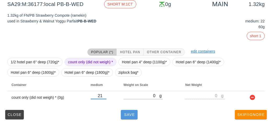
click at [137, 115] on button "Save" at bounding box center [129, 114] width 17 height 9
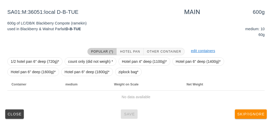
scroll to position [78, 0]
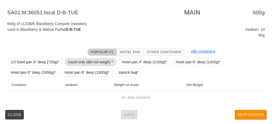
click at [81, 60] on span "count only (did not weigh) *" at bounding box center [90, 62] width 45 height 8
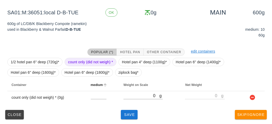
click at [96, 90] on th "medium" at bounding box center [103, 85] width 33 height 13
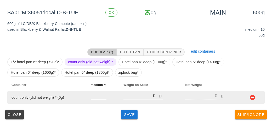
click at [101, 98] on input "number" at bounding box center [99, 96] width 16 height 7
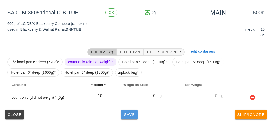
click at [126, 117] on button "Save" at bounding box center [129, 114] width 17 height 9
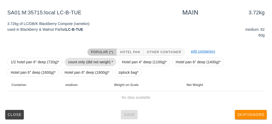
click at [72, 65] on span "count only (did not weigh) *" at bounding box center [90, 62] width 45 height 8
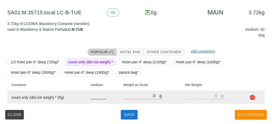
click at [93, 98] on input "number" at bounding box center [99, 96] width 16 height 7
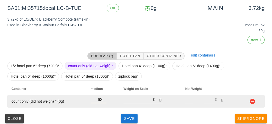
scroll to position [84, 0]
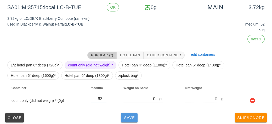
click at [124, 120] on button "Save" at bounding box center [129, 118] width 17 height 9
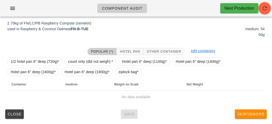
scroll to position [78, 0]
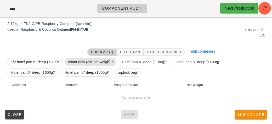
click at [74, 63] on span "count only (did not weigh) *" at bounding box center [90, 62] width 45 height 8
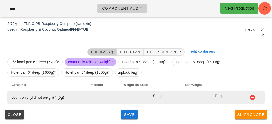
click at [91, 96] on input "number" at bounding box center [99, 96] width 16 height 7
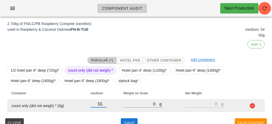
scroll to position [83, 0]
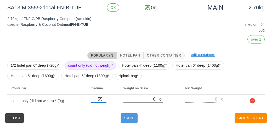
click at [131, 120] on span "Save" at bounding box center [129, 118] width 13 height 4
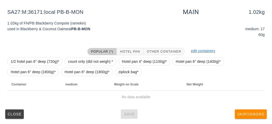
scroll to position [78, 0]
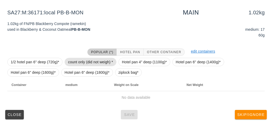
click at [80, 60] on span "count only (did not weigh) *" at bounding box center [90, 62] width 45 height 8
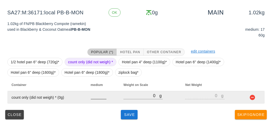
click at [98, 98] on input "number" at bounding box center [99, 96] width 16 height 7
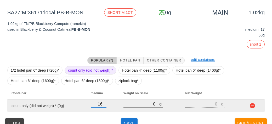
scroll to position [87, 0]
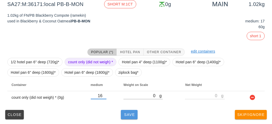
click at [129, 116] on span "Save" at bounding box center [129, 115] width 13 height 4
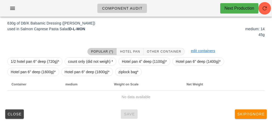
scroll to position [78, 0]
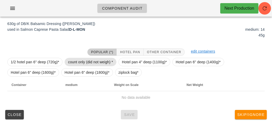
click at [79, 58] on span "count only (did not weigh) *" at bounding box center [90, 62] width 45 height 8
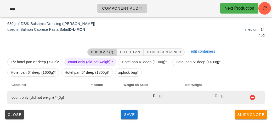
click at [97, 95] on input "number" at bounding box center [99, 96] width 16 height 7
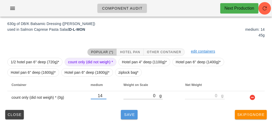
click at [125, 115] on span "Save" at bounding box center [129, 115] width 13 height 4
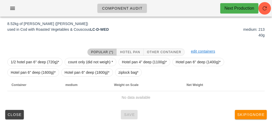
click at [78, 55] on div at bounding box center [44, 53] width 80 height 14
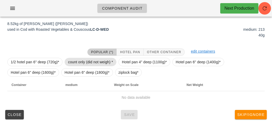
click at [77, 59] on span "count only (did not weigh) *" at bounding box center [90, 62] width 45 height 8
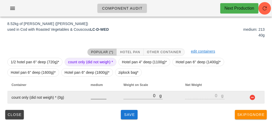
click at [96, 98] on input "number" at bounding box center [99, 96] width 16 height 7
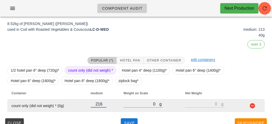
scroll to position [87, 0]
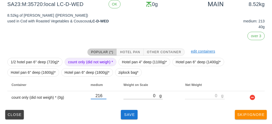
click at [126, 123] on div "(2) local: Mon-Wed ([DATE]-[DATE]) MI (13) PR (84) SA (86) ST (98) VE (93) Scan…" at bounding box center [136, 29] width 272 height 191
click at [128, 113] on span "Save" at bounding box center [129, 115] width 13 height 4
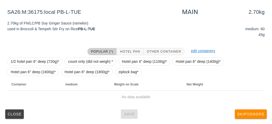
scroll to position [78, 0]
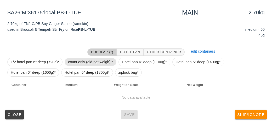
click at [84, 58] on span "count only (did not weigh) *" at bounding box center [90, 62] width 45 height 8
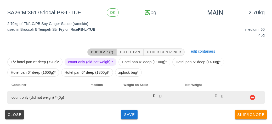
click at [97, 97] on input "number" at bounding box center [99, 96] width 16 height 7
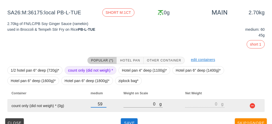
scroll to position [87, 0]
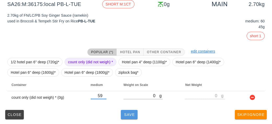
click at [131, 117] on span "Save" at bounding box center [129, 115] width 13 height 4
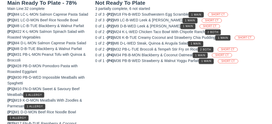
scroll to position [78, 0]
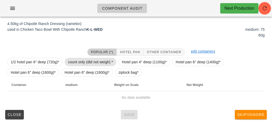
click at [77, 60] on span "count only (did not weigh) *" at bounding box center [90, 62] width 45 height 8
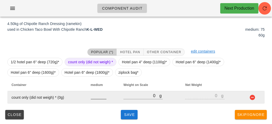
click at [91, 97] on input "number" at bounding box center [99, 96] width 16 height 7
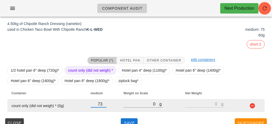
scroll to position [87, 0]
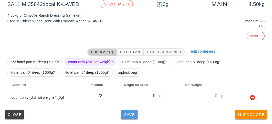
click at [125, 117] on button "Save" at bounding box center [129, 114] width 17 height 9
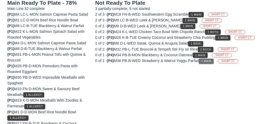
click at [208, 61] on span "1 Main" at bounding box center [206, 61] width 10 height 3
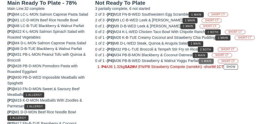
click at [209, 62] on button "1 Main" at bounding box center [206, 61] width 15 height 5
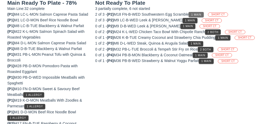
click at [198, 13] on span "1 Main" at bounding box center [196, 14] width 10 height 3
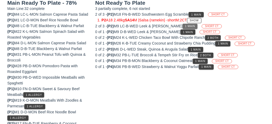
click at [185, 26] on span "1 Main" at bounding box center [190, 26] width 10 height 3
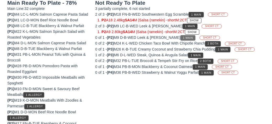
click at [183, 39] on button "1 Main" at bounding box center [187, 37] width 15 height 5
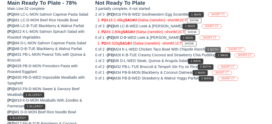
click at [221, 51] on button "2 Both" at bounding box center [213, 49] width 16 height 5
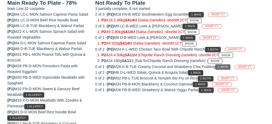
click at [227, 67] on span "1 Main" at bounding box center [223, 67] width 10 height 3
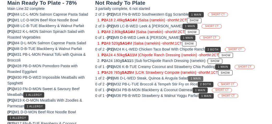
click at [198, 77] on span "1 Main" at bounding box center [195, 78] width 10 height 3
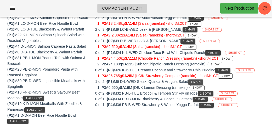
scroll to position [82, 0]
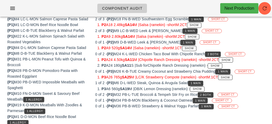
click at [180, 81] on div "1 of 2 - (P3) M6 D-L-WED Steak, Quinoa & Arugula Salad 1 Main P3 A6 560g SA19 M…" at bounding box center [179, 86] width 169 height 12
click at [185, 82] on div "1 of 2 - (P3) M6 D-L-WED Steak, Quinoa & Arugula Salad 1 Main P3 A6 560g SA19 M…" at bounding box center [179, 86] width 169 height 12
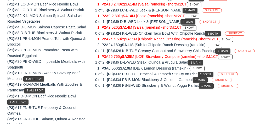
scroll to position [102, 0]
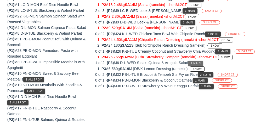
click at [195, 61] on button "1 Main" at bounding box center [195, 63] width 15 height 5
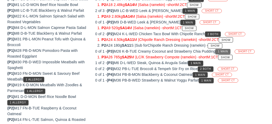
click at [226, 50] on span "1 Main" at bounding box center [223, 51] width 10 height 3
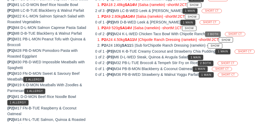
click at [217, 32] on button "2 Both" at bounding box center [213, 34] width 16 height 5
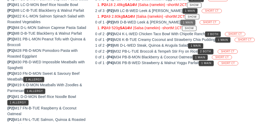
click at [182, 23] on button "1 Main" at bounding box center [187, 22] width 15 height 5
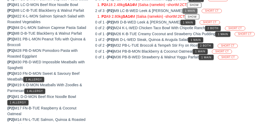
click at [185, 11] on span "1 Main" at bounding box center [190, 10] width 10 height 3
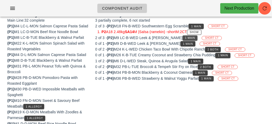
scroll to position [45, 0]
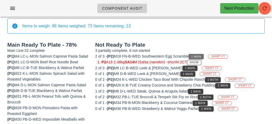
click at [197, 55] on span "1 Main" at bounding box center [196, 56] width 10 height 3
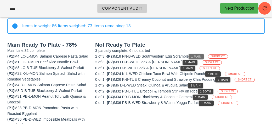
click at [200, 57] on span "1 Main" at bounding box center [196, 56] width 10 height 3
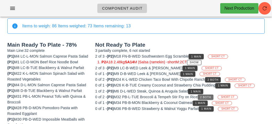
click at [212, 99] on button "2 Both" at bounding box center [206, 97] width 16 height 5
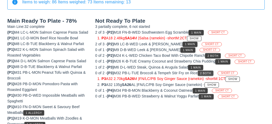
scroll to position [69, 0]
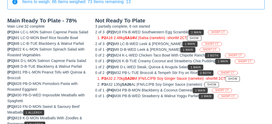
click at [184, 47] on button "1 Main" at bounding box center [187, 49] width 15 height 5
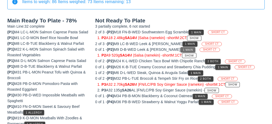
click at [183, 49] on span "1 Main" at bounding box center [188, 50] width 10 height 3
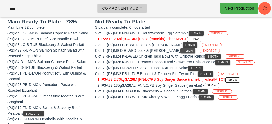
scroll to position [66, 0]
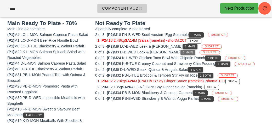
click at [183, 53] on span "1 Main" at bounding box center [188, 52] width 10 height 3
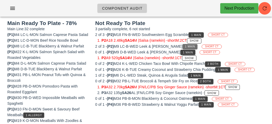
click at [183, 48] on button "1 Main" at bounding box center [190, 46] width 15 height 5
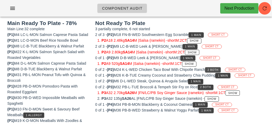
click at [215, 70] on span "2 Both" at bounding box center [212, 70] width 11 height 3
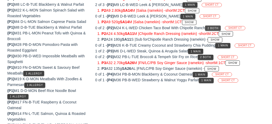
scroll to position [110, 0]
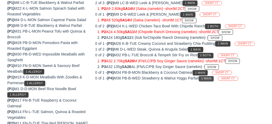
click at [210, 79] on button "1 Main" at bounding box center [206, 78] width 15 height 5
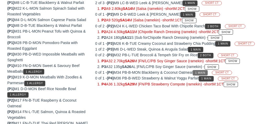
click at [205, 72] on span "1 Main" at bounding box center [200, 73] width 10 height 3
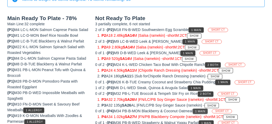
scroll to position [75, 0]
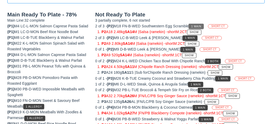
click at [198, 25] on span "1 Main" at bounding box center [196, 26] width 10 height 3
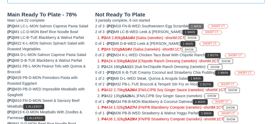
click at [199, 26] on span "1 Main" at bounding box center [196, 26] width 10 height 3
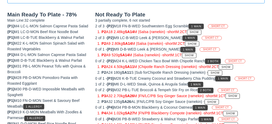
click at [218, 25] on span "SHORT CT" at bounding box center [218, 27] width 14 height 4
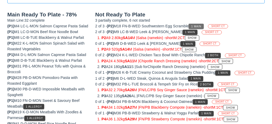
click at [197, 27] on button "1 Main" at bounding box center [196, 26] width 15 height 5
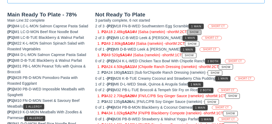
click at [199, 31] on span "Show" at bounding box center [193, 32] width 9 height 3
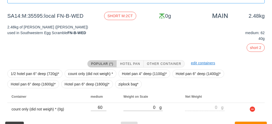
scroll to position [87, 0]
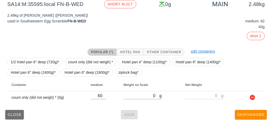
click at [12, 112] on button "Close" at bounding box center [14, 114] width 19 height 9
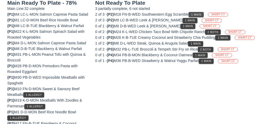
click at [198, 12] on button "1 Main" at bounding box center [196, 14] width 15 height 5
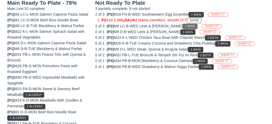
click at [183, 26] on button "1 Main" at bounding box center [190, 26] width 15 height 5
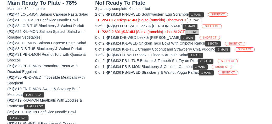
click at [196, 31] on span "Show" at bounding box center [191, 32] width 9 height 3
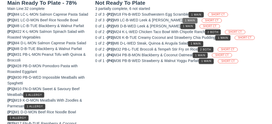
click at [183, 18] on button "1 Main" at bounding box center [190, 20] width 15 height 5
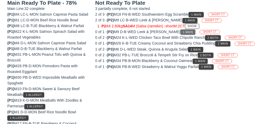
click at [183, 31] on span "1 Main" at bounding box center [188, 32] width 10 height 3
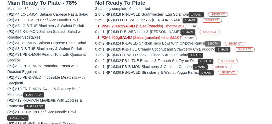
click at [212, 41] on button "2 Both" at bounding box center [213, 43] width 16 height 5
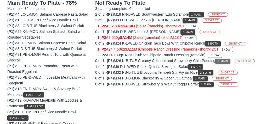
click at [228, 60] on span "1 Main" at bounding box center [223, 61] width 10 height 3
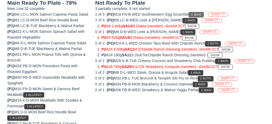
click at [198, 12] on button "1 Main" at bounding box center [196, 14] width 15 height 5
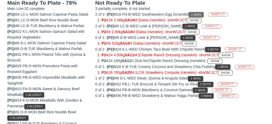
click at [197, 14] on span "1 Main" at bounding box center [196, 14] width 10 height 3
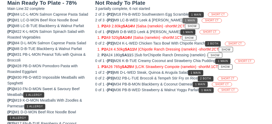
click at [185, 19] on span "1 Main" at bounding box center [190, 20] width 10 height 3
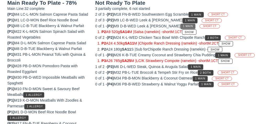
click at [183, 25] on span "1 Main" at bounding box center [188, 26] width 10 height 3
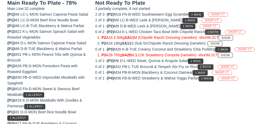
click at [212, 32] on span "2 Both" at bounding box center [212, 32] width 11 height 3
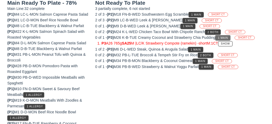
click at [221, 38] on span "1 Main" at bounding box center [223, 38] width 10 height 3
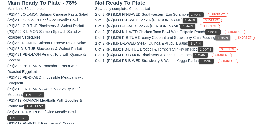
click at [220, 37] on button "1 Main" at bounding box center [222, 37] width 15 height 5
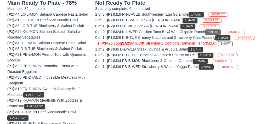
click at [213, 32] on span "2 Both" at bounding box center [212, 32] width 11 height 3
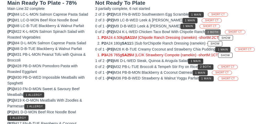
click at [212, 30] on button "2 Both" at bounding box center [213, 32] width 16 height 5
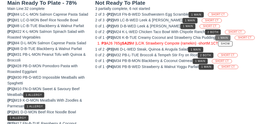
click at [222, 38] on span "1 Main" at bounding box center [223, 38] width 10 height 3
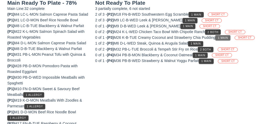
click at [220, 38] on span "1 Main" at bounding box center [223, 38] width 10 height 3
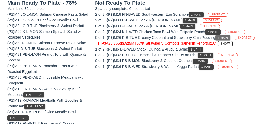
click at [227, 37] on span "1 Main" at bounding box center [223, 38] width 10 height 3
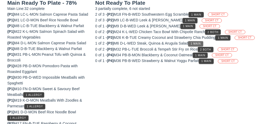
click at [200, 43] on span "1 Main" at bounding box center [195, 43] width 10 height 3
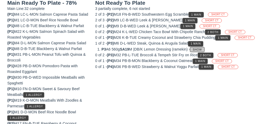
click at [204, 47] on button "Show" at bounding box center [197, 49] width 14 height 5
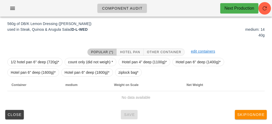
scroll to position [87, 0]
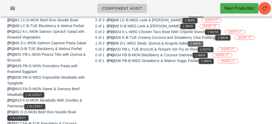
click at [197, 44] on span "1 Main" at bounding box center [195, 43] width 10 height 3
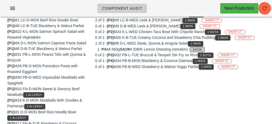
click at [198, 48] on span "Show" at bounding box center [197, 49] width 9 height 3
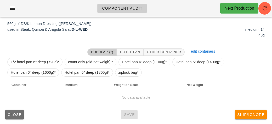
click at [14, 113] on span "Close" at bounding box center [14, 115] width 14 height 4
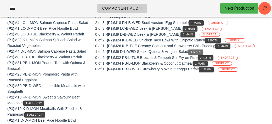
click at [192, 50] on button "1 Main" at bounding box center [195, 52] width 15 height 5
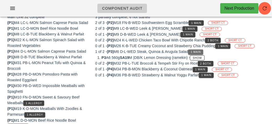
click at [193, 52] on span "1 Main" at bounding box center [195, 52] width 10 height 3
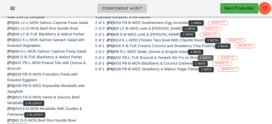
click at [202, 56] on button "2 Both" at bounding box center [206, 57] width 16 height 5
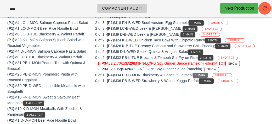
click at [203, 75] on span "1 Main" at bounding box center [200, 75] width 10 height 3
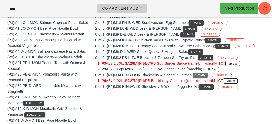
click at [199, 73] on button "1 Main" at bounding box center [200, 75] width 15 height 5
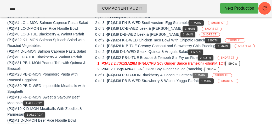
click at [202, 74] on span "1 Main" at bounding box center [200, 75] width 10 height 3
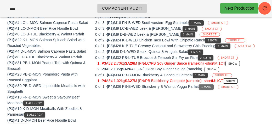
click at [206, 85] on button "1 Main" at bounding box center [206, 87] width 15 height 5
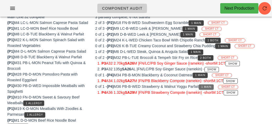
click at [202, 85] on button "1 Main" at bounding box center [206, 87] width 15 height 5
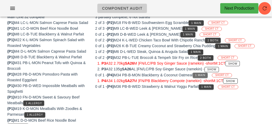
click at [204, 74] on span "1 Main" at bounding box center [200, 75] width 10 height 3
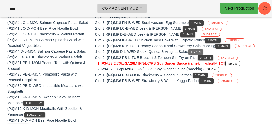
click at [203, 53] on button "1 Main" at bounding box center [195, 52] width 15 height 5
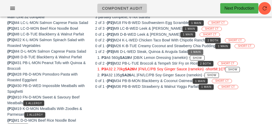
click at [195, 51] on span "1 Main" at bounding box center [195, 52] width 10 height 3
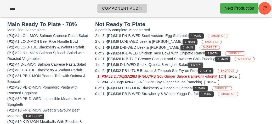
scroll to position [47, 0]
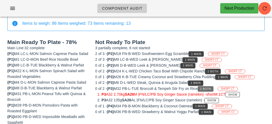
click at [211, 88] on span "2 Both" at bounding box center [205, 89] width 11 height 3
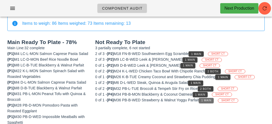
click at [203, 101] on button "1 Main" at bounding box center [206, 100] width 15 height 5
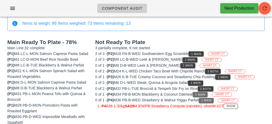
click at [199, 96] on button "1 Main" at bounding box center [200, 94] width 15 height 5
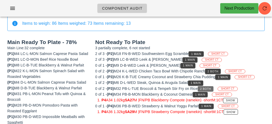
click at [203, 88] on span "2 Both" at bounding box center [205, 89] width 11 height 3
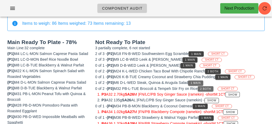
click at [195, 83] on span "1 Main" at bounding box center [195, 83] width 10 height 3
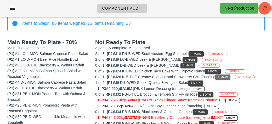
click at [222, 79] on button "1 Main" at bounding box center [222, 77] width 15 height 5
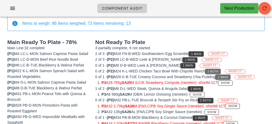
click at [208, 71] on button "2 Both" at bounding box center [213, 71] width 16 height 5
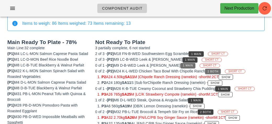
click at [183, 65] on span "1 Main" at bounding box center [188, 65] width 10 height 3
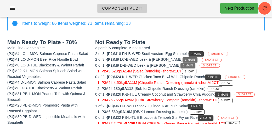
click at [183, 58] on button "1 Main" at bounding box center [190, 60] width 15 height 5
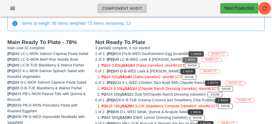
click at [199, 54] on span "1 Main" at bounding box center [196, 54] width 10 height 3
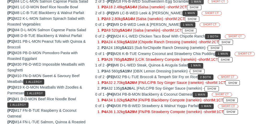
scroll to position [101, 0]
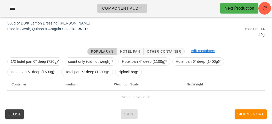
scroll to position [78, 0]
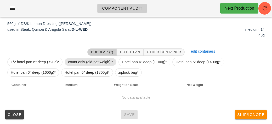
click at [84, 61] on span "count only (did not weigh) *" at bounding box center [90, 62] width 45 height 8
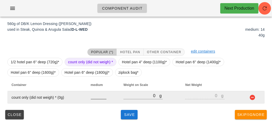
click at [95, 94] on input "number" at bounding box center [99, 96] width 16 height 7
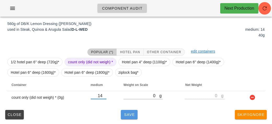
click at [129, 113] on span "Save" at bounding box center [129, 115] width 13 height 4
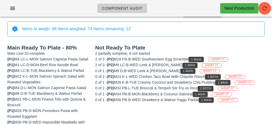
scroll to position [42, 0]
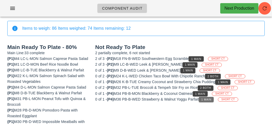
click at [207, 101] on button "1 Main" at bounding box center [206, 99] width 15 height 5
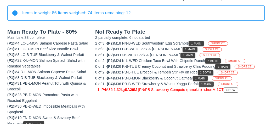
scroll to position [58, 0]
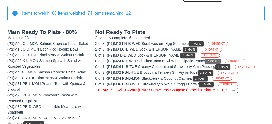
click at [209, 60] on button "2 Both" at bounding box center [213, 61] width 16 height 5
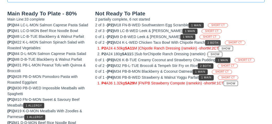
scroll to position [76, 0]
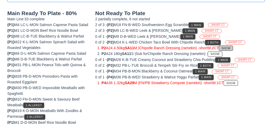
click at [233, 49] on button "Show" at bounding box center [226, 48] width 14 height 5
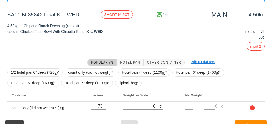
scroll to position [87, 0]
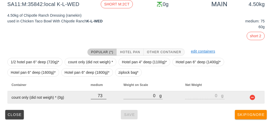
click at [103, 95] on input "73" at bounding box center [99, 96] width 16 height 7
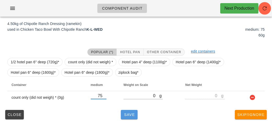
click at [124, 117] on button "Save" at bounding box center [129, 114] width 17 height 9
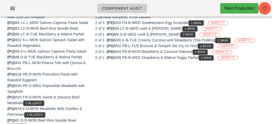
click at [205, 57] on span "1 Main" at bounding box center [206, 58] width 10 height 3
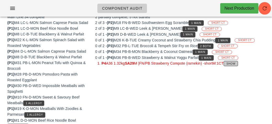
click at [238, 63] on button "Show" at bounding box center [231, 63] width 14 height 5
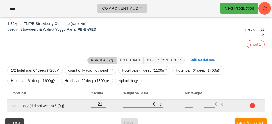
click at [109, 105] on td "21" at bounding box center [103, 106] width 33 height 13
click at [103, 103] on input "21" at bounding box center [99, 104] width 16 height 7
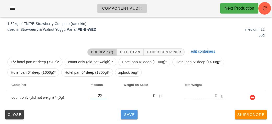
click at [131, 115] on span "Save" at bounding box center [129, 115] width 13 height 4
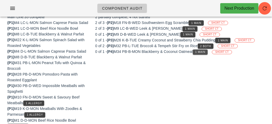
click at [201, 53] on button "1 Main" at bounding box center [200, 52] width 15 height 5
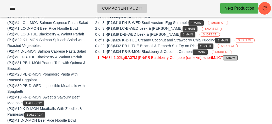
click at [237, 59] on button "Show" at bounding box center [230, 57] width 14 height 5
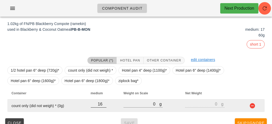
click at [103, 105] on input "16" at bounding box center [99, 104] width 16 height 7
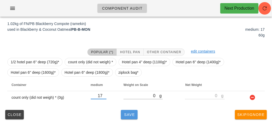
click at [126, 117] on button "Save" at bounding box center [129, 114] width 17 height 9
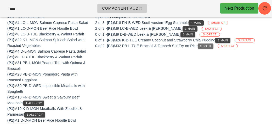
click at [204, 46] on span "2 Both" at bounding box center [205, 46] width 11 height 3
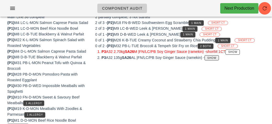
click at [211, 59] on button "Show" at bounding box center [212, 57] width 14 height 5
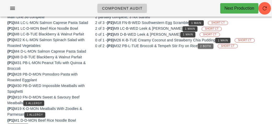
click at [206, 46] on span "2 Both" at bounding box center [205, 46] width 11 height 3
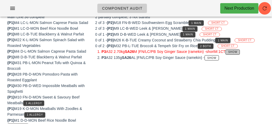
click at [237, 52] on span "Show" at bounding box center [232, 52] width 9 height 3
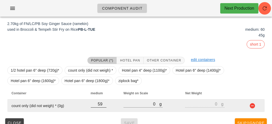
click at [103, 105] on input "58" at bounding box center [99, 104] width 16 height 7
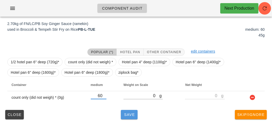
click at [137, 115] on button "Save" at bounding box center [129, 114] width 17 height 9
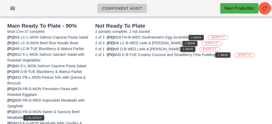
scroll to position [56, 0]
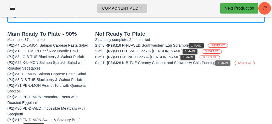
click at [225, 64] on span "1 Main" at bounding box center [223, 63] width 10 height 3
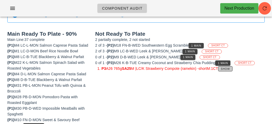
click at [233, 70] on button "Show" at bounding box center [225, 68] width 14 height 5
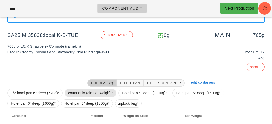
click at [98, 96] on span "count only (did not weigh) *" at bounding box center [90, 93] width 45 height 8
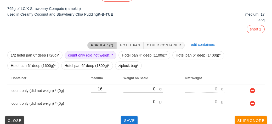
scroll to position [100, 0]
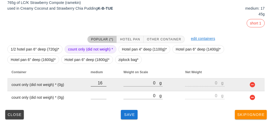
click at [102, 86] on input "16" at bounding box center [99, 83] width 16 height 7
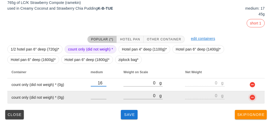
click at [254, 100] on button "button" at bounding box center [252, 98] width 6 height 6
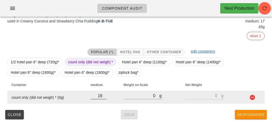
click at [103, 98] on input "16" at bounding box center [99, 96] width 16 height 7
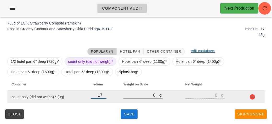
scroll to position [78, 0]
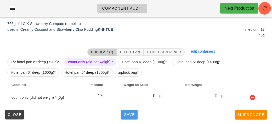
click at [125, 118] on button "Save" at bounding box center [129, 114] width 17 height 9
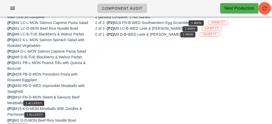
click at [169, 35] on div "0 of 1 - (P2) M9 D-B-WED Leek & Feta Frittata 1 Main SHORT CT" at bounding box center [179, 35] width 169 height 6
click at [174, 37] on div "0 of 1 - (P2) M9 D-B-WED Leek & Feta Frittata 1 Main SHORT CT" at bounding box center [179, 35] width 169 height 6
click at [183, 33] on span "1 Main" at bounding box center [188, 34] width 10 height 3
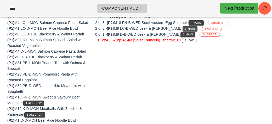
click at [185, 29] on span "1 Main" at bounding box center [190, 28] width 10 height 3
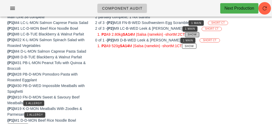
click at [197, 34] on span "Show" at bounding box center [191, 34] width 9 height 3
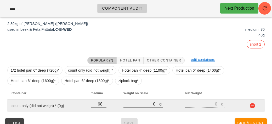
click at [108, 105] on td "68" at bounding box center [103, 106] width 33 height 13
click at [106, 103] on input "69" at bounding box center [99, 104] width 16 height 7
click at [104, 103] on div "69" at bounding box center [99, 107] width 16 height 12
click at [105, 106] on input "91" at bounding box center [99, 104] width 16 height 7
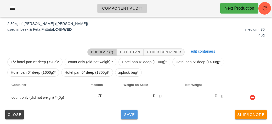
click at [122, 114] on button "Save" at bounding box center [129, 114] width 17 height 9
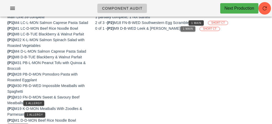
click at [183, 29] on span "1 Main" at bounding box center [188, 28] width 10 height 3
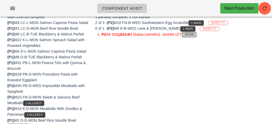
click at [190, 33] on button "Show" at bounding box center [189, 34] width 14 height 5
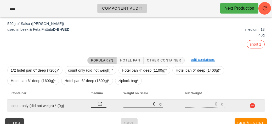
click at [103, 103] on input "12" at bounding box center [99, 104] width 16 height 7
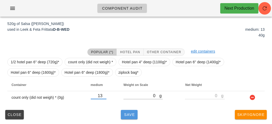
click at [125, 117] on button "Save" at bounding box center [129, 114] width 17 height 9
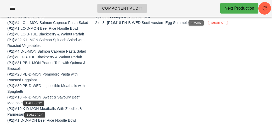
click at [192, 24] on button "1 Main" at bounding box center [196, 22] width 15 height 5
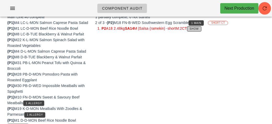
click at [195, 27] on button "Show" at bounding box center [194, 28] width 14 height 5
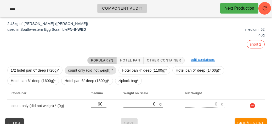
click at [82, 71] on span "count only (did not weigh) *" at bounding box center [90, 71] width 45 height 8
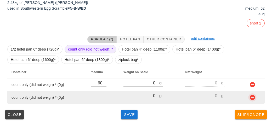
click at [252, 95] on button "button" at bounding box center [252, 98] width 6 height 6
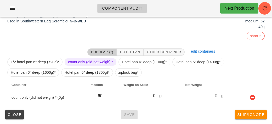
click at [84, 61] on span "count only (did not weigh) *" at bounding box center [90, 62] width 45 height 8
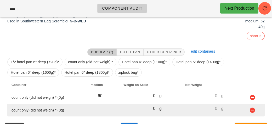
click at [98, 107] on input "number" at bounding box center [99, 108] width 16 height 7
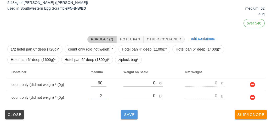
click at [128, 115] on span "Save" at bounding box center [129, 115] width 13 height 4
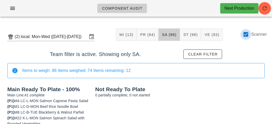
click at [248, 36] on div at bounding box center [245, 34] width 9 height 9
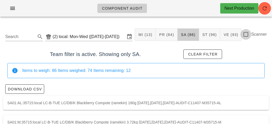
click at [245, 37] on div at bounding box center [245, 34] width 9 height 9
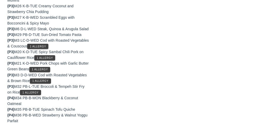
scroll to position [406, 0]
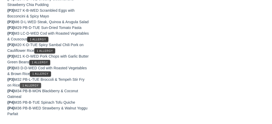
click at [22, 87] on button "1 Allergy" at bounding box center [30, 85] width 21 height 5
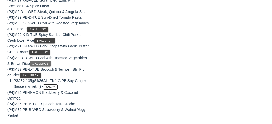
click at [36, 65] on span "1 Allergy" at bounding box center [40, 64] width 16 height 3
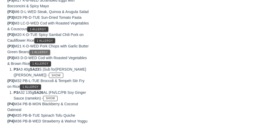
click at [44, 54] on span "1 Allergy" at bounding box center [39, 52] width 16 height 3
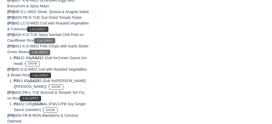
click at [40, 43] on button "1 Allergy" at bounding box center [44, 40] width 21 height 5
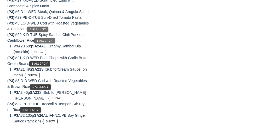
click at [46, 31] on span "1 Allergy" at bounding box center [38, 29] width 16 height 3
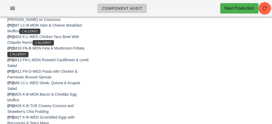
scroll to position [288, 0]
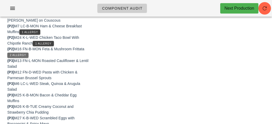
click at [18, 57] on span "2 Allergy" at bounding box center [18, 55] width 16 height 3
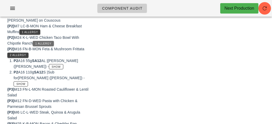
click at [38, 45] on span "1 Allergy" at bounding box center [43, 43] width 16 height 3
click at [29, 35] on button "1 Allergy" at bounding box center [29, 32] width 21 height 5
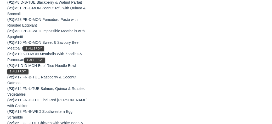
scroll to position [134, 0]
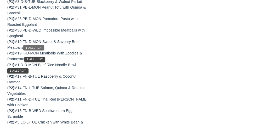
click at [28, 50] on button "1 Allergy" at bounding box center [33, 47] width 21 height 5
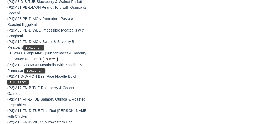
click at [37, 69] on div "(P1) M19 K-D-MON Meatballs With Zoodles & Parmesan 1 Allergy" at bounding box center [48, 68] width 82 height 12
click at [27, 74] on button "1 Allergy" at bounding box center [34, 71] width 21 height 5
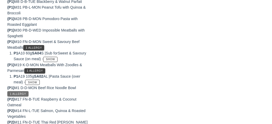
click at [12, 96] on span "1 Allergy" at bounding box center [18, 94] width 16 height 3
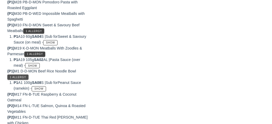
scroll to position [189, 0]
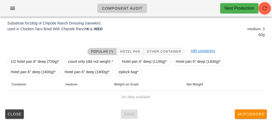
scroll to position [81, 0]
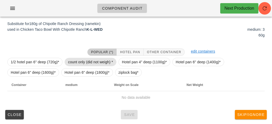
click at [74, 60] on span "count only (did not weigh) *" at bounding box center [90, 62] width 45 height 8
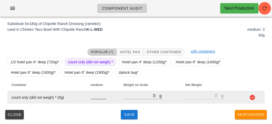
click at [97, 93] on input "number" at bounding box center [99, 96] width 16 height 7
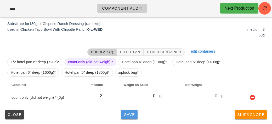
click at [129, 116] on span "Save" at bounding box center [129, 115] width 13 height 4
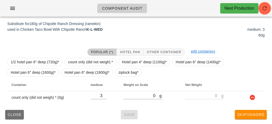
click at [23, 111] on button "Close" at bounding box center [14, 114] width 19 height 9
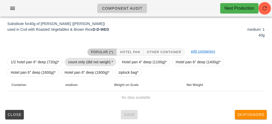
click at [72, 65] on span "count only (did not weigh) *" at bounding box center [90, 62] width 45 height 8
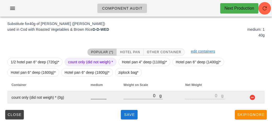
click at [97, 96] on input "number" at bounding box center [99, 96] width 16 height 7
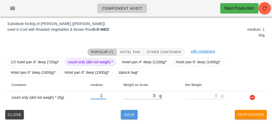
click at [131, 115] on span "Save" at bounding box center [129, 115] width 13 height 4
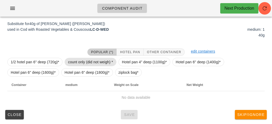
click at [81, 58] on span "count only (did not weigh) *" at bounding box center [90, 62] width 45 height 8
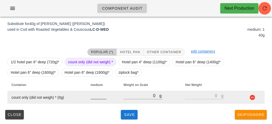
click at [99, 98] on input "number" at bounding box center [99, 96] width 16 height 7
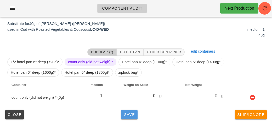
click at [127, 114] on span "Save" at bounding box center [129, 115] width 13 height 4
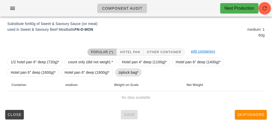
click at [124, 75] on span "ziplock bag*" at bounding box center [128, 73] width 20 height 8
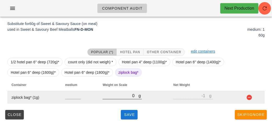
click at [117, 97] on input "0" at bounding box center [121, 96] width 36 height 7
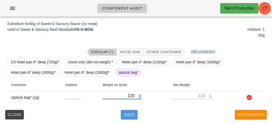
click at [126, 117] on button "Save" at bounding box center [129, 114] width 17 height 9
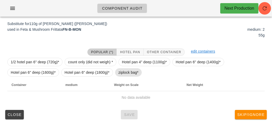
click at [126, 76] on span "ziplock bag*" at bounding box center [128, 73] width 20 height 8
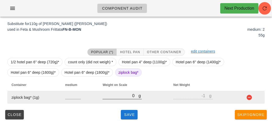
click at [119, 94] on input "0" at bounding box center [121, 96] width 36 height 7
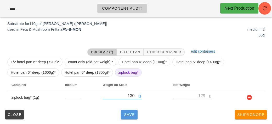
click at [128, 115] on span "Save" at bounding box center [129, 115] width 13 height 4
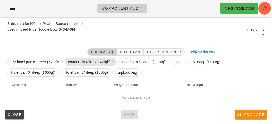
click at [88, 59] on span "count only (did not weigh) *" at bounding box center [90, 62] width 45 height 8
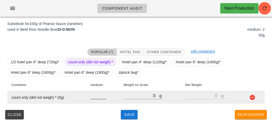
click at [97, 98] on input "number" at bounding box center [99, 96] width 16 height 7
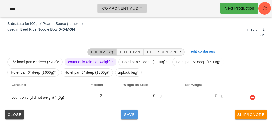
click at [127, 115] on span "Save" at bounding box center [129, 115] width 13 height 4
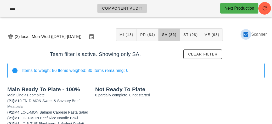
click at [243, 34] on div at bounding box center [245, 34] width 9 height 9
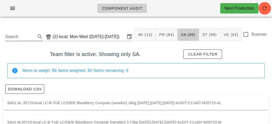
click at [14, 35] on input "Search" at bounding box center [20, 37] width 30 height 8
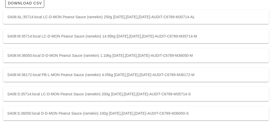
scroll to position [90, 0]
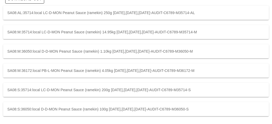
click at [76, 109] on div "SA08:S:36050:local D-D-MON Peanut Sauce (ramekin) 100g [DATE],[DATE],[DATE]-AUD…" at bounding box center [136, 110] width 266 height 14
click at [58, 91] on div "SA08:S:35714:local LC-D-MON Peanut Sauce (ramekin) 200g [DATE],[DATE],[DATE]-AU…" at bounding box center [136, 90] width 266 height 14
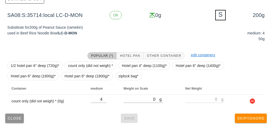
click at [15, 118] on span "Close" at bounding box center [14, 119] width 14 height 4
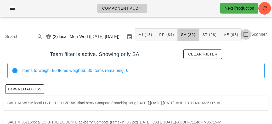
click at [246, 33] on div at bounding box center [245, 34] width 9 height 9
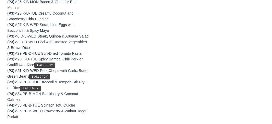
scroll to position [401, 0]
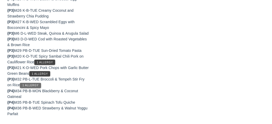
click at [30, 85] on span "1 Allergy" at bounding box center [30, 85] width 16 height 3
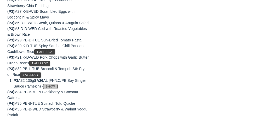
click at [55, 88] on span "Show" at bounding box center [50, 87] width 9 height 3
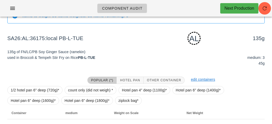
scroll to position [83, 0]
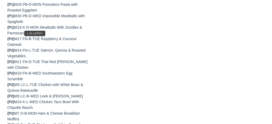
scroll to position [167, 0]
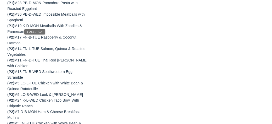
click at [32, 33] on span "1 Allergy" at bounding box center [34, 32] width 16 height 3
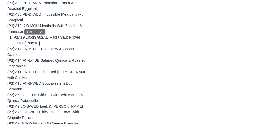
click at [34, 33] on span "1 Allergy" at bounding box center [34, 32] width 16 height 3
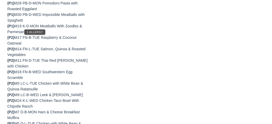
scroll to position [0, 0]
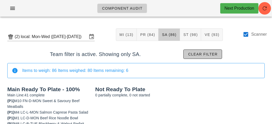
click at [208, 58] on button "Clear filter" at bounding box center [202, 54] width 39 height 9
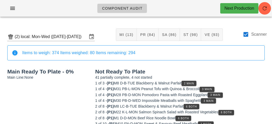
click at [201, 56] on div "Items to weigh: 374 Items weighed: 80 Items remaining: 294" at bounding box center [141, 53] width 238 height 6
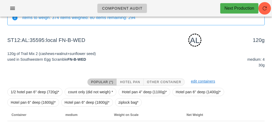
scroll to position [65, 0]
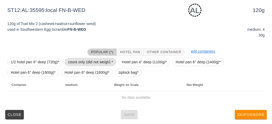
click at [74, 59] on span "count only (did not weigh) *" at bounding box center [90, 62] width 45 height 8
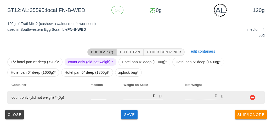
click at [94, 94] on input "number" at bounding box center [99, 96] width 16 height 7
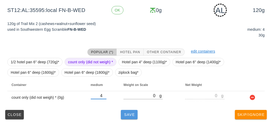
click at [128, 119] on button "Save" at bounding box center [129, 114] width 17 height 9
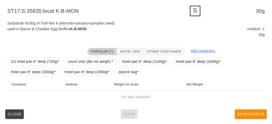
scroll to position [63, 0]
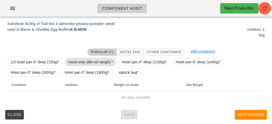
click at [80, 60] on span "count only (did not weigh) *" at bounding box center [90, 62] width 45 height 8
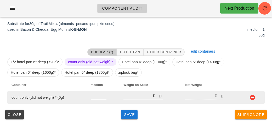
click at [95, 98] on input "number" at bounding box center [99, 96] width 16 height 7
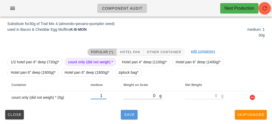
click at [133, 115] on span "Save" at bounding box center [129, 115] width 13 height 4
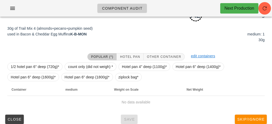
scroll to position [60, 0]
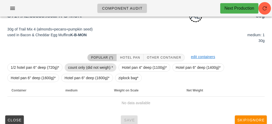
click at [70, 68] on span "count only (did not weigh) *" at bounding box center [90, 68] width 45 height 8
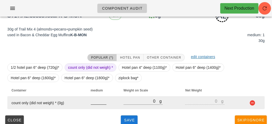
click at [96, 102] on input "number" at bounding box center [99, 101] width 16 height 7
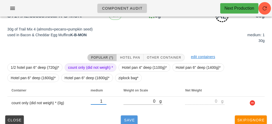
click at [129, 117] on button "Save" at bounding box center [129, 120] width 17 height 9
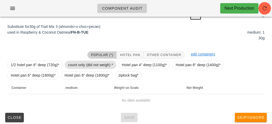
click at [71, 61] on span "count only (did not weigh) *" at bounding box center [90, 65] width 45 height 8
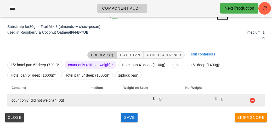
click at [95, 101] on input "number" at bounding box center [99, 98] width 16 height 7
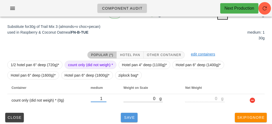
click at [129, 116] on span "Save" at bounding box center [129, 118] width 13 height 4
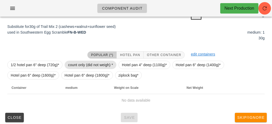
click at [79, 65] on span "count only (did not weigh) *" at bounding box center [90, 65] width 45 height 8
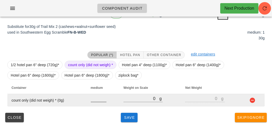
click at [95, 101] on input "number" at bounding box center [99, 98] width 16 height 7
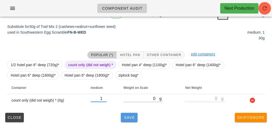
click at [132, 117] on span "Save" at bounding box center [129, 118] width 13 height 4
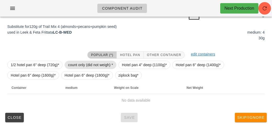
click at [78, 61] on span "count only (did not weigh) *" at bounding box center [90, 65] width 45 height 8
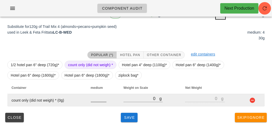
click at [95, 102] on input "number" at bounding box center [99, 98] width 16 height 7
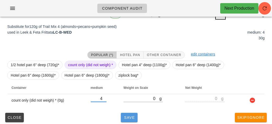
click at [128, 120] on button "Save" at bounding box center [129, 117] width 17 height 9
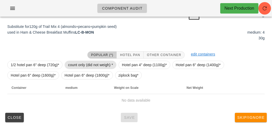
click at [76, 63] on span "count only (did not weigh) *" at bounding box center [90, 65] width 45 height 8
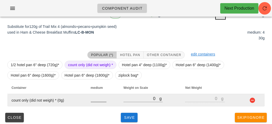
click at [95, 100] on input "number" at bounding box center [99, 98] width 16 height 7
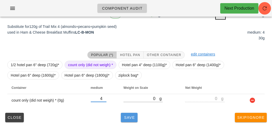
click at [124, 120] on button "Save" at bounding box center [129, 117] width 17 height 9
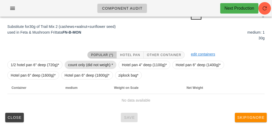
click at [84, 61] on span "count only (did not weigh) *" at bounding box center [90, 65] width 45 height 8
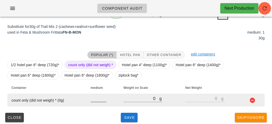
click at [99, 99] on input "number" at bounding box center [99, 98] width 16 height 7
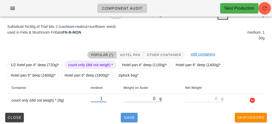
click at [128, 118] on span "Save" at bounding box center [129, 118] width 13 height 4
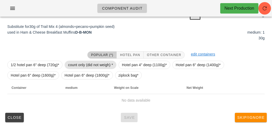
click at [72, 63] on span "count only (did not weigh) *" at bounding box center [90, 65] width 45 height 8
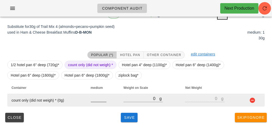
click at [94, 100] on input "number" at bounding box center [99, 98] width 16 height 7
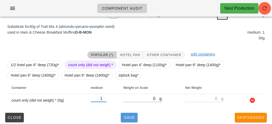
click at [129, 115] on button "Save" at bounding box center [129, 117] width 17 height 9
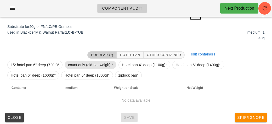
click at [75, 63] on span "count only (did not weigh) *" at bounding box center [90, 65] width 45 height 8
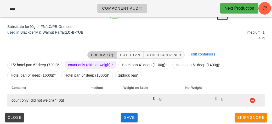
click at [94, 101] on input "number" at bounding box center [99, 98] width 16 height 7
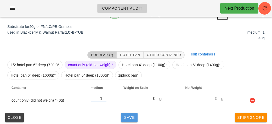
click at [131, 117] on span "Save" at bounding box center [129, 118] width 13 height 4
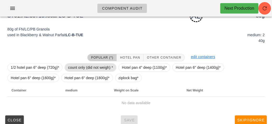
click at [80, 65] on span "count only (did not weigh) *" at bounding box center [90, 68] width 45 height 8
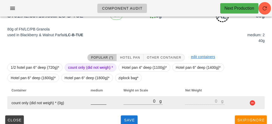
click at [97, 103] on input "number" at bounding box center [99, 101] width 16 height 7
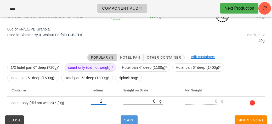
click at [128, 118] on span "Save" at bounding box center [129, 120] width 13 height 4
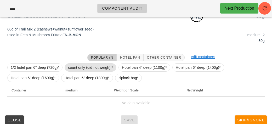
click at [77, 66] on span "count only (did not weigh) *" at bounding box center [90, 68] width 45 height 8
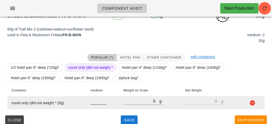
click at [93, 101] on input "number" at bounding box center [99, 101] width 16 height 7
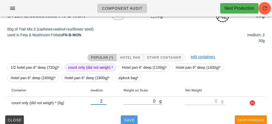
click at [129, 121] on span "Save" at bounding box center [129, 120] width 13 height 4
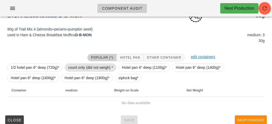
click at [74, 69] on span "count only (did not weigh) *" at bounding box center [90, 68] width 45 height 8
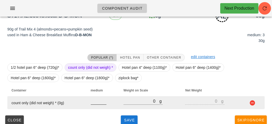
click at [93, 103] on input "number" at bounding box center [99, 101] width 16 height 7
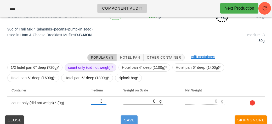
click at [132, 118] on span "Save" at bounding box center [129, 120] width 13 height 4
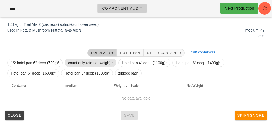
click at [70, 61] on span "count only (did not weigh) *" at bounding box center [90, 63] width 45 height 8
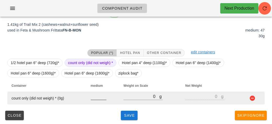
click at [93, 98] on input "number" at bounding box center [99, 96] width 16 height 7
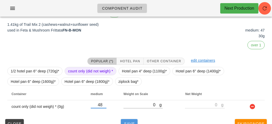
click at [127, 120] on button "Save" at bounding box center [129, 124] width 17 height 9
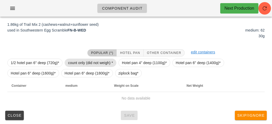
click at [74, 62] on span "count only (did not weigh) *" at bounding box center [90, 63] width 45 height 8
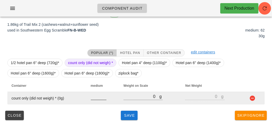
click at [97, 99] on input "number" at bounding box center [99, 96] width 16 height 7
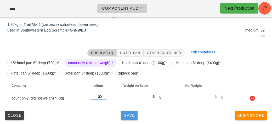
click at [129, 117] on span "Save" at bounding box center [129, 116] width 13 height 4
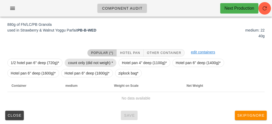
click at [86, 59] on span "count only (did not weigh) *" at bounding box center [90, 63] width 45 height 8
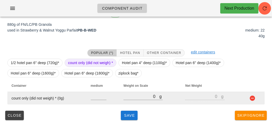
click at [88, 98] on td at bounding box center [103, 98] width 33 height 13
click at [96, 98] on input "number" at bounding box center [99, 96] width 16 height 7
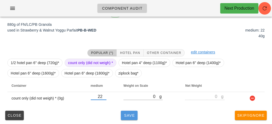
click at [124, 118] on button "Save" at bounding box center [129, 115] width 17 height 9
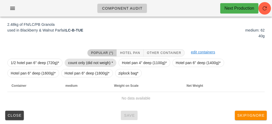
click at [76, 64] on span "count only (did not weigh) *" at bounding box center [90, 63] width 45 height 8
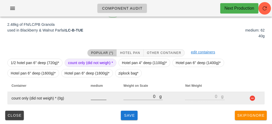
click at [91, 95] on input "number" at bounding box center [99, 96] width 16 height 7
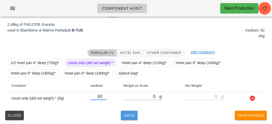
click at [129, 115] on span "Save" at bounding box center [129, 116] width 13 height 4
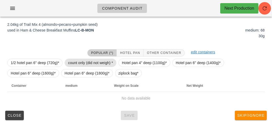
click at [77, 59] on span "count only (did not weigh) *" at bounding box center [90, 63] width 45 height 8
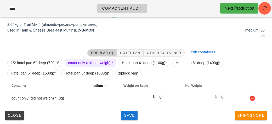
click at [97, 91] on th "medium" at bounding box center [103, 86] width 33 height 13
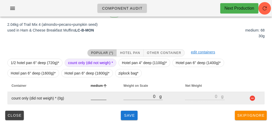
click at [99, 94] on input "number" at bounding box center [99, 96] width 16 height 7
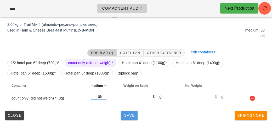
click at [135, 118] on button "Save" at bounding box center [129, 115] width 17 height 9
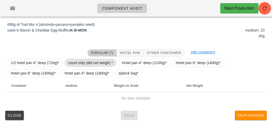
click at [71, 64] on span "count only (did not weigh) *" at bounding box center [90, 63] width 45 height 8
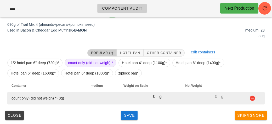
click at [96, 96] on input "number" at bounding box center [99, 96] width 16 height 7
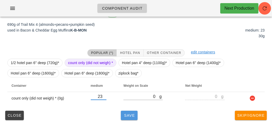
click at [121, 117] on button "Save" at bounding box center [129, 115] width 17 height 9
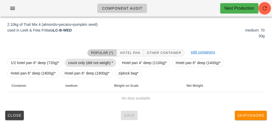
click at [75, 59] on span "count only (did not weigh) *" at bounding box center [90, 63] width 45 height 8
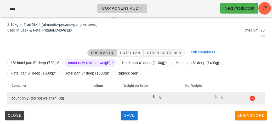
click at [98, 98] on input "number" at bounding box center [99, 96] width 16 height 7
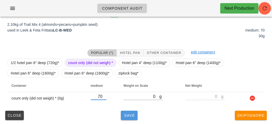
click at [131, 115] on span "Save" at bounding box center [129, 116] width 13 height 4
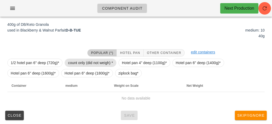
click at [75, 59] on span "count only (did not weigh) *" at bounding box center [90, 63] width 45 height 8
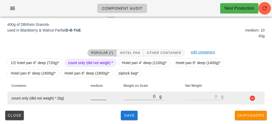
click at [98, 98] on input "number" at bounding box center [99, 96] width 16 height 7
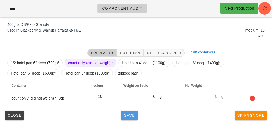
click at [124, 119] on button "Save" at bounding box center [129, 115] width 17 height 9
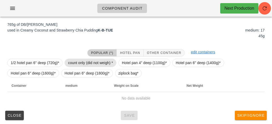
click at [76, 62] on span "count only (did not weigh) *" at bounding box center [90, 63] width 45 height 8
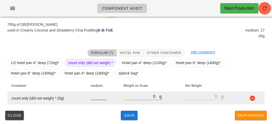
click at [93, 103] on div at bounding box center [99, 103] width 16 height 4
click at [99, 95] on input "number" at bounding box center [99, 96] width 16 height 7
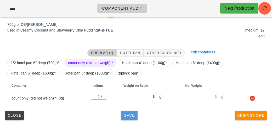
click at [127, 119] on button "Save" at bounding box center [129, 115] width 17 height 9
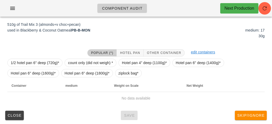
click at [67, 58] on div "1/2 hotel pan 6" deep (720g)* count only (did not weigh) * Hotel pan 4" deep (1…" at bounding box center [135, 68] width 257 height 23
click at [71, 59] on span "count only (did not weigh) *" at bounding box center [90, 63] width 45 height 8
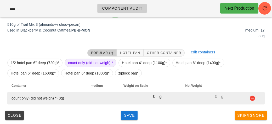
click at [95, 97] on input "number" at bounding box center [99, 96] width 16 height 7
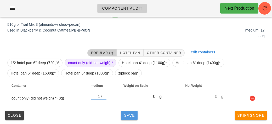
click at [132, 116] on span "Save" at bounding box center [129, 116] width 13 height 4
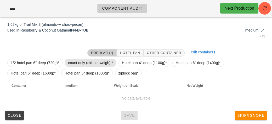
click at [71, 60] on span "count only (did not weigh) *" at bounding box center [90, 63] width 45 height 8
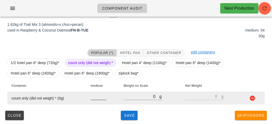
click at [92, 98] on input "number" at bounding box center [99, 96] width 16 height 7
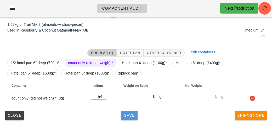
click at [127, 117] on span "Save" at bounding box center [129, 116] width 13 height 4
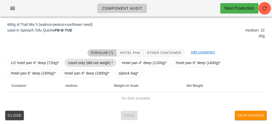
click at [65, 61] on span "count only (did not weigh) *" at bounding box center [91, 63] width 52 height 8
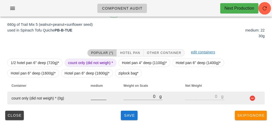
click at [93, 94] on input "number" at bounding box center [99, 96] width 16 height 7
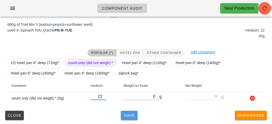
click at [124, 114] on span "Save" at bounding box center [129, 116] width 13 height 4
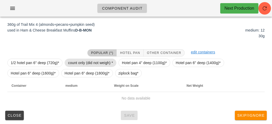
click at [78, 65] on span "count only (did not weigh) *" at bounding box center [90, 63] width 45 height 8
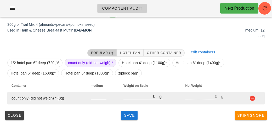
click at [94, 95] on input "number" at bounding box center [99, 96] width 16 height 7
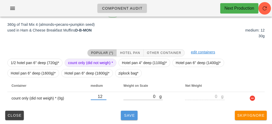
click at [136, 113] on button "Save" at bounding box center [129, 115] width 17 height 9
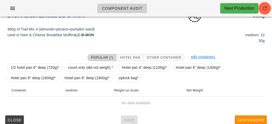
click at [88, 58] on button "Popular (*)" at bounding box center [101, 57] width 29 height 7
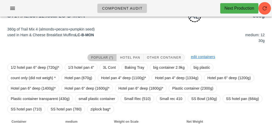
click at [96, 55] on button "Popular (*)" at bounding box center [101, 57] width 29 height 7
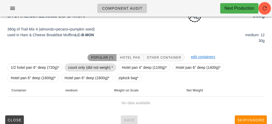
click at [80, 65] on span "count only (did not weigh) *" at bounding box center [90, 68] width 45 height 8
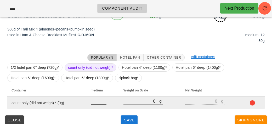
click at [95, 103] on input "number" at bounding box center [99, 101] width 16 height 7
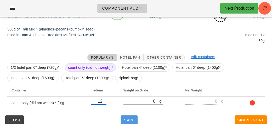
click at [132, 118] on span "Save" at bounding box center [129, 120] width 13 height 4
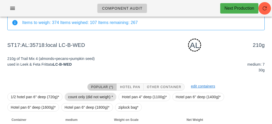
click at [69, 100] on span "count only (did not weigh) *" at bounding box center [90, 97] width 45 height 8
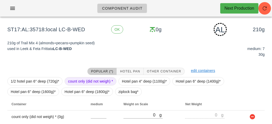
scroll to position [65, 0]
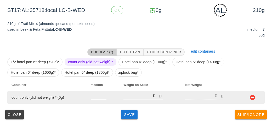
click at [93, 98] on input "number" at bounding box center [99, 96] width 16 height 7
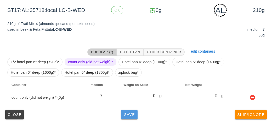
click at [125, 117] on span "Save" at bounding box center [129, 115] width 13 height 4
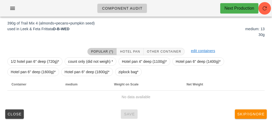
scroll to position [61, 0]
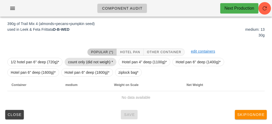
click at [82, 61] on span "count only (did not weigh) *" at bounding box center [90, 62] width 45 height 8
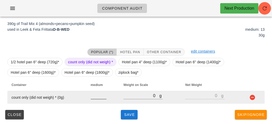
click at [94, 98] on input "number" at bounding box center [99, 96] width 16 height 7
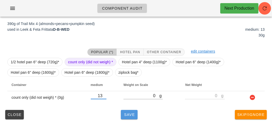
click at [127, 118] on button "Save" at bounding box center [129, 114] width 17 height 9
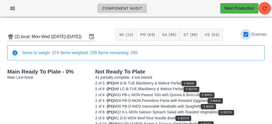
click at [247, 32] on div at bounding box center [245, 34] width 9 height 9
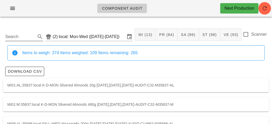
click at [29, 38] on input "Search" at bounding box center [20, 37] width 30 height 8
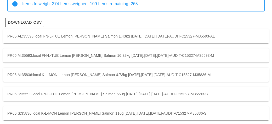
scroll to position [53, 0]
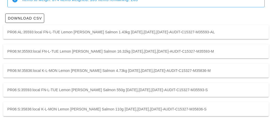
click at [236, 50] on div "PR06:M:35593:local FN-L-TUE Lemon [PERSON_NAME] Salmon 16.32kg [DATE],[DATE],[D…" at bounding box center [136, 51] width 266 height 14
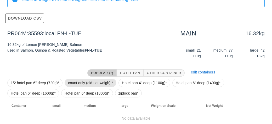
click at [101, 82] on span "count only (did not weigh) *" at bounding box center [90, 83] width 45 height 8
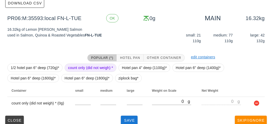
scroll to position [74, 0]
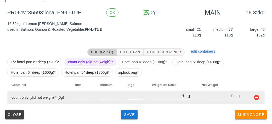
click at [134, 96] on input "number" at bounding box center [135, 96] width 16 height 7
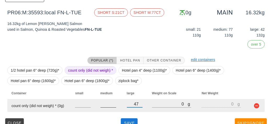
click at [103, 103] on input "number" at bounding box center [108, 104] width 16 height 7
click at [106, 105] on input "number" at bounding box center [108, 104] width 16 height 7
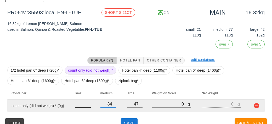
click at [78, 102] on input "number" at bounding box center [83, 104] width 16 height 7
click at [83, 105] on input "number" at bounding box center [83, 104] width 16 height 7
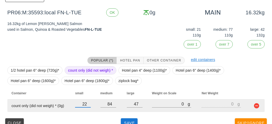
scroll to position [83, 0]
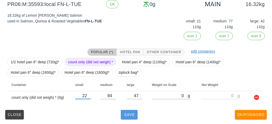
click at [126, 117] on button "Save" at bounding box center [129, 114] width 17 height 9
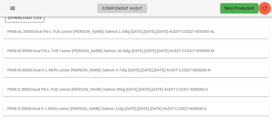
scroll to position [53, 0]
click at [205, 71] on div "PR06:M:35836:local K-L-MON Lemon [PERSON_NAME] Salmon 4.73kg [DATE],[DATE],[DAT…" at bounding box center [136, 71] width 266 height 14
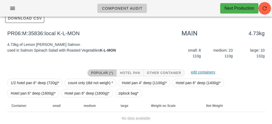
scroll to position [74, 0]
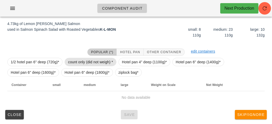
click at [99, 60] on span "count only (did not weigh) *" at bounding box center [90, 62] width 45 height 8
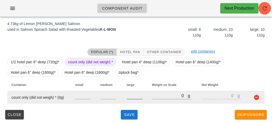
click at [138, 95] on input "number" at bounding box center [135, 96] width 16 height 7
click at [103, 99] on input "number" at bounding box center [108, 96] width 16 height 7
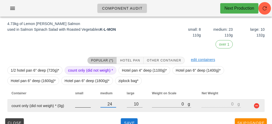
click at [76, 106] on input "number" at bounding box center [83, 104] width 16 height 7
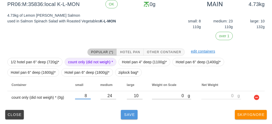
click at [135, 118] on button "Save" at bounding box center [129, 114] width 17 height 9
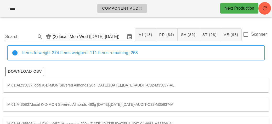
click at [20, 34] on input "Search" at bounding box center [20, 37] width 30 height 8
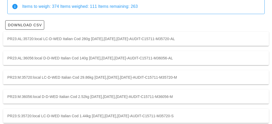
scroll to position [53, 0]
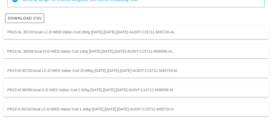
click at [32, 71] on div "PR23:M:35720:local LC-D-WED Italian Cod 29.86kg [DATE],[DATE],[DATE]-AUDIT-C157…" at bounding box center [136, 71] width 266 height 14
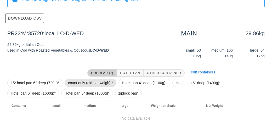
click at [76, 79] on span "count only (did not weigh) *" at bounding box center [90, 83] width 45 height 8
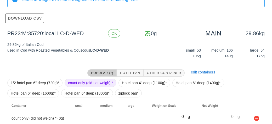
scroll to position [74, 0]
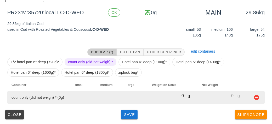
click at [135, 98] on input "number" at bounding box center [135, 96] width 16 height 7
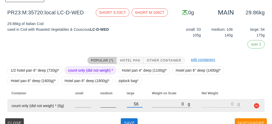
click at [111, 103] on input "number" at bounding box center [108, 104] width 16 height 7
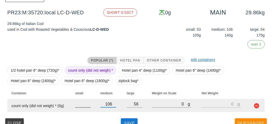
click at [80, 105] on input "number" at bounding box center [83, 104] width 16 height 7
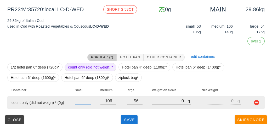
scroll to position [82, 0]
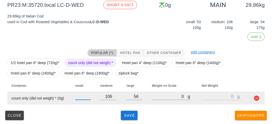
click at [82, 100] on div at bounding box center [83, 96] width 16 height 7
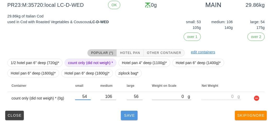
click at [126, 114] on span "Save" at bounding box center [129, 116] width 13 height 4
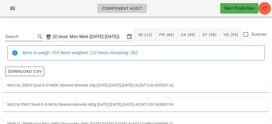
click at [23, 35] on input "Search" at bounding box center [20, 37] width 30 height 8
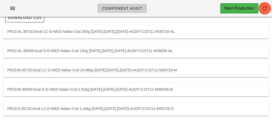
scroll to position [53, 0]
click at [153, 91] on div "PR23:M:36056:local D-D-WED Italian Cod 2.52kg [DATE],[DATE],[DATE]-AUDIT-C15711…" at bounding box center [136, 90] width 266 height 14
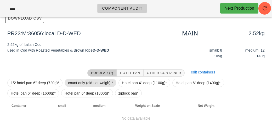
click at [100, 81] on span "count only (did not weigh) *" at bounding box center [90, 83] width 45 height 8
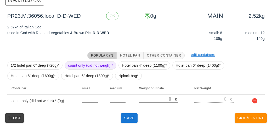
scroll to position [74, 0]
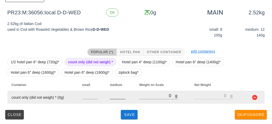
click at [120, 97] on input "number" at bounding box center [118, 96] width 16 height 7
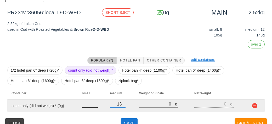
click at [87, 103] on input "number" at bounding box center [90, 104] width 16 height 7
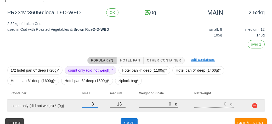
scroll to position [83, 0]
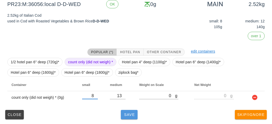
click at [129, 113] on span "Save" at bounding box center [129, 115] width 13 height 4
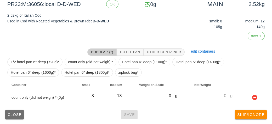
click at [21, 114] on span "Close" at bounding box center [14, 115] width 14 height 4
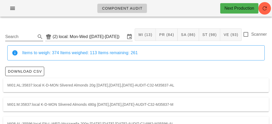
click at [29, 37] on input "Search" at bounding box center [20, 37] width 30 height 8
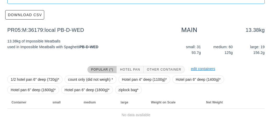
scroll to position [74, 0]
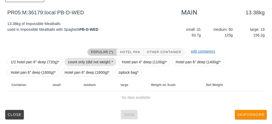
click at [94, 61] on span "count only (did not weigh) *" at bounding box center [90, 62] width 45 height 8
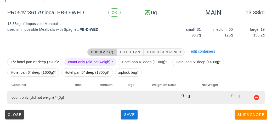
click at [79, 94] on input "number" at bounding box center [83, 96] width 16 height 7
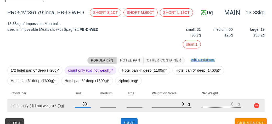
scroll to position [83, 0]
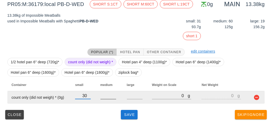
click at [103, 96] on input "number" at bounding box center [108, 96] width 16 height 7
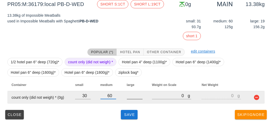
click at [131, 95] on input "number" at bounding box center [135, 96] width 16 height 7
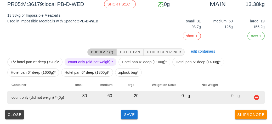
click at [87, 94] on input "30" at bounding box center [83, 96] width 16 height 7
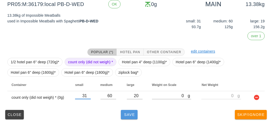
click at [125, 118] on button "Save" at bounding box center [129, 114] width 17 height 9
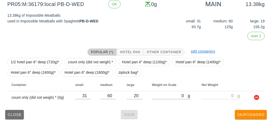
click at [16, 116] on span "Close" at bounding box center [14, 115] width 14 height 4
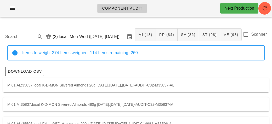
click at [20, 38] on input "Search" at bounding box center [20, 37] width 30 height 8
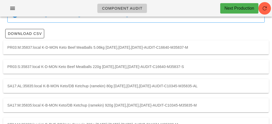
scroll to position [37, 0]
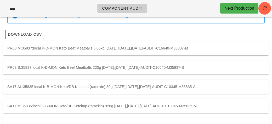
click at [223, 48] on div "PR03:M:35837:local K-D-MON Keto Beef Meatballs 5.06kg [DATE],[DATE],[DATE]-AUDI…" at bounding box center [136, 48] width 266 height 14
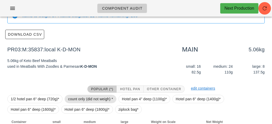
click at [94, 98] on span "count only (did not weigh) *" at bounding box center [90, 99] width 45 height 8
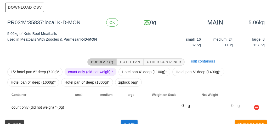
scroll to position [74, 0]
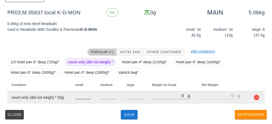
click at [82, 98] on input "number" at bounding box center [83, 96] width 16 height 7
click at [135, 98] on input "number" at bounding box center [135, 96] width 16 height 7
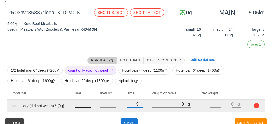
click at [75, 103] on input "number" at bounding box center [83, 104] width 16 height 7
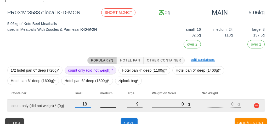
click at [110, 106] on input "number" at bounding box center [108, 104] width 16 height 7
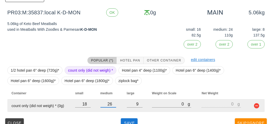
scroll to position [83, 0]
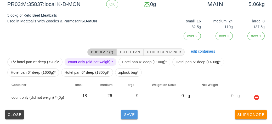
click at [136, 112] on button "Save" at bounding box center [129, 114] width 17 height 9
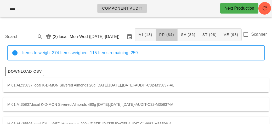
click at [166, 36] on span "PR (84)" at bounding box center [166, 35] width 15 height 4
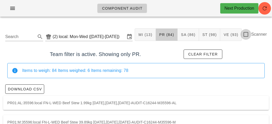
click at [247, 36] on div at bounding box center [245, 34] width 9 height 9
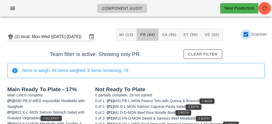
click at [246, 38] on div at bounding box center [245, 34] width 9 height 9
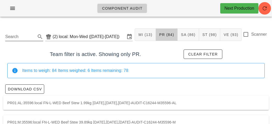
click at [22, 30] on div "Search" at bounding box center [24, 36] width 38 height 12
click at [21, 37] on input "Search" at bounding box center [20, 37] width 30 height 8
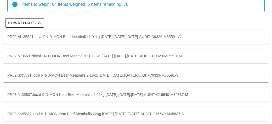
scroll to position [77, 0]
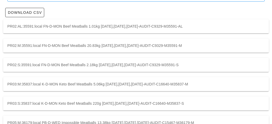
click at [220, 45] on div "PR02:M:35591:local FN-D-MON Beef Meatballs 20.83kg [DATE],[DATE],[DATE]-AUDIT-C…" at bounding box center [136, 46] width 266 height 14
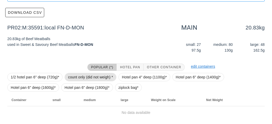
click at [91, 76] on span "count only (did not weigh) *" at bounding box center [90, 77] width 45 height 8
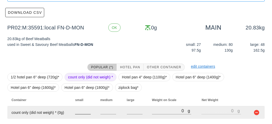
click at [80, 111] on input "number" at bounding box center [83, 111] width 16 height 7
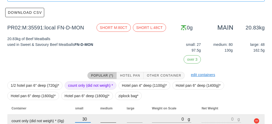
click at [112, 118] on input "number" at bounding box center [108, 119] width 16 height 7
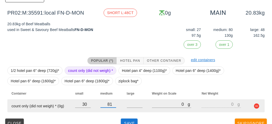
scroll to position [93, 0]
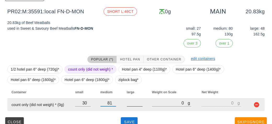
click at [132, 101] on input "number" at bounding box center [135, 103] width 16 height 7
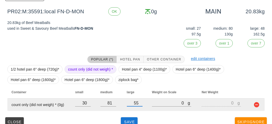
scroll to position [100, 0]
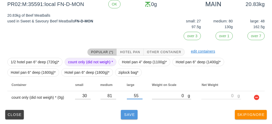
click at [129, 117] on button "Save" at bounding box center [129, 114] width 17 height 9
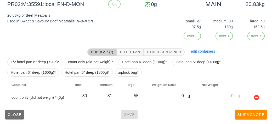
click at [14, 118] on button "Close" at bounding box center [14, 114] width 19 height 9
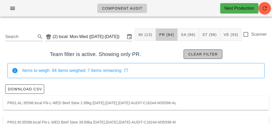
click at [203, 50] on button "Clear filter" at bounding box center [203, 54] width 39 height 9
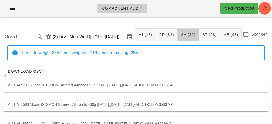
click at [188, 36] on span "SA (86)" at bounding box center [188, 35] width 15 height 4
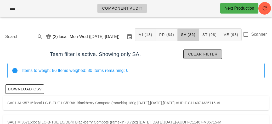
click at [200, 53] on span "Clear filter" at bounding box center [203, 54] width 30 height 4
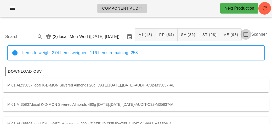
click at [245, 32] on div at bounding box center [245, 34] width 9 height 9
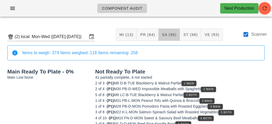
click at [163, 35] on span "SA (86)" at bounding box center [169, 35] width 15 height 4
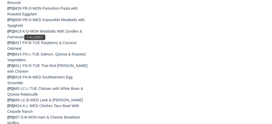
scroll to position [163, 0]
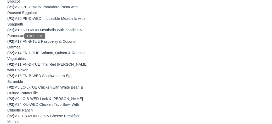
click at [31, 39] on button "1 Allergy" at bounding box center [34, 35] width 21 height 5
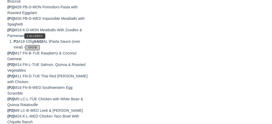
click at [39, 50] on button "Show" at bounding box center [32, 47] width 14 height 5
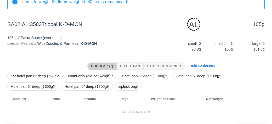
scroll to position [83, 0]
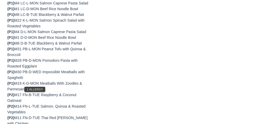
scroll to position [133, 0]
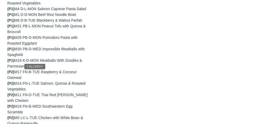
click at [40, 69] on button "1 Allergy" at bounding box center [34, 66] width 21 height 5
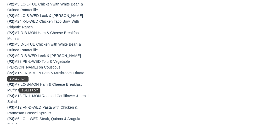
scroll to position [259, 0]
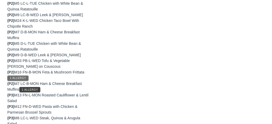
click at [25, 81] on button "1 Allergy" at bounding box center [17, 78] width 21 height 5
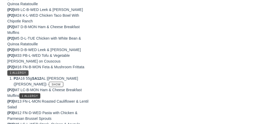
scroll to position [273, 0]
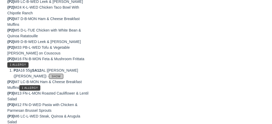
click at [52, 78] on span "Show" at bounding box center [56, 76] width 9 height 3
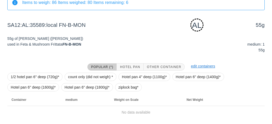
scroll to position [69, 0]
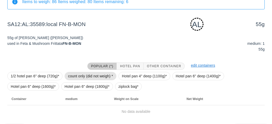
click at [71, 76] on span "count only (did not weigh) *" at bounding box center [90, 76] width 45 height 8
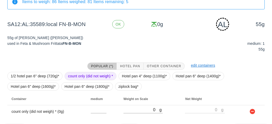
scroll to position [83, 0]
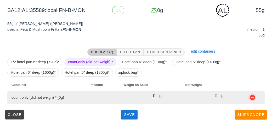
click at [251, 100] on button "button" at bounding box center [252, 98] width 6 height 6
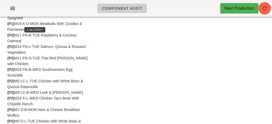
scroll to position [169, 0]
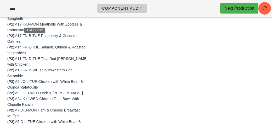
click at [25, 33] on button "1 Allergy" at bounding box center [34, 30] width 21 height 5
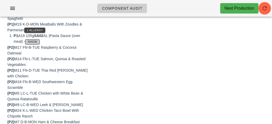
click at [27, 45] on button "Show" at bounding box center [32, 41] width 14 height 5
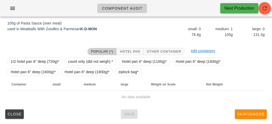
scroll to position [83, 0]
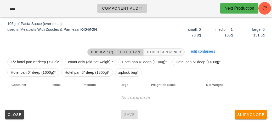
click at [124, 54] on button "Hotel Pan" at bounding box center [130, 52] width 27 height 7
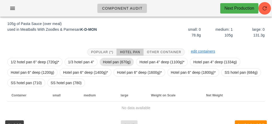
click at [102, 63] on span "Hotel pan (670g)" at bounding box center [117, 62] width 35 height 8
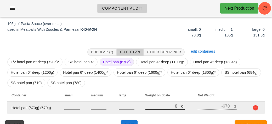
click at [162, 106] on input "0" at bounding box center [163, 106] width 36 height 7
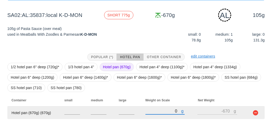
scroll to position [94, 0]
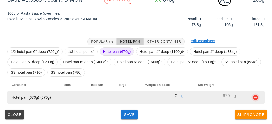
click at [256, 98] on button "button" at bounding box center [255, 98] width 6 height 6
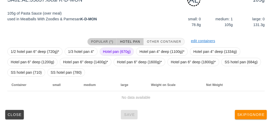
click at [93, 43] on span "Popular (*)" at bounding box center [102, 42] width 22 height 4
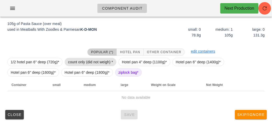
click at [83, 62] on span "count only (did not weigh) *" at bounding box center [90, 62] width 45 height 8
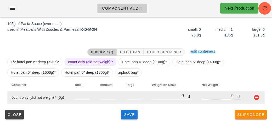
click at [82, 96] on input "number" at bounding box center [83, 96] width 16 height 7
click at [106, 96] on input "number" at bounding box center [108, 96] width 16 height 7
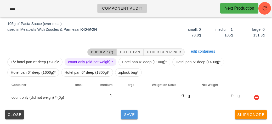
click at [124, 116] on span "Save" at bounding box center [129, 115] width 13 height 4
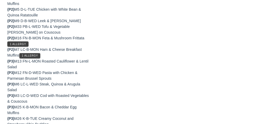
scroll to position [282, 0]
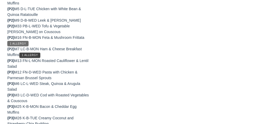
click at [12, 46] on button "1 Allergy" at bounding box center [17, 43] width 21 height 5
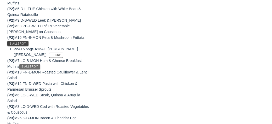
click at [21, 70] on button "1 Allergy" at bounding box center [29, 66] width 21 height 5
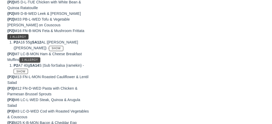
scroll to position [289, 0]
click at [19, 73] on span "Show" at bounding box center [20, 71] width 9 height 3
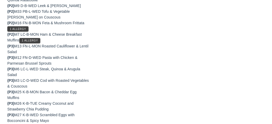
scroll to position [298, 0]
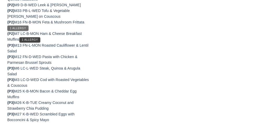
click at [16, 30] on span "1 Allergy" at bounding box center [18, 28] width 16 height 3
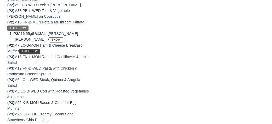
click at [12, 31] on button "1 Allergy" at bounding box center [17, 28] width 21 height 5
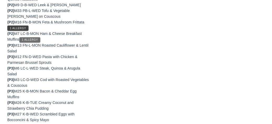
click at [26, 43] on button "1 Allergy" at bounding box center [29, 39] width 21 height 5
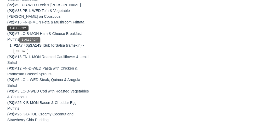
click at [25, 41] on span "1 Allergy" at bounding box center [29, 39] width 16 height 3
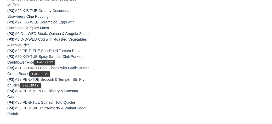
scroll to position [401, 0]
click at [37, 64] on button "1 Allergy" at bounding box center [44, 62] width 21 height 5
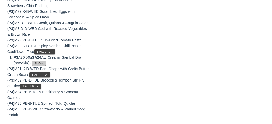
click at [32, 66] on button "Show" at bounding box center [39, 63] width 14 height 5
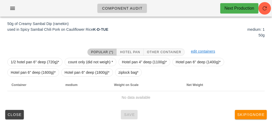
scroll to position [401, 0]
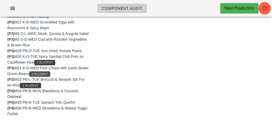
click at [47, 72] on button "1 Allergy" at bounding box center [39, 74] width 21 height 5
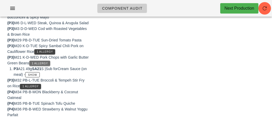
click at [46, 65] on span "1 Allergy" at bounding box center [39, 63] width 16 height 3
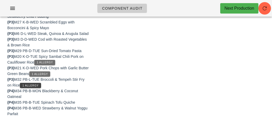
click at [42, 62] on span "1 Allergy" at bounding box center [45, 62] width 16 height 3
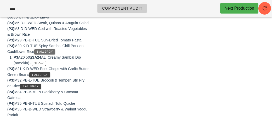
click at [40, 53] on span "1 Allergy" at bounding box center [45, 51] width 16 height 3
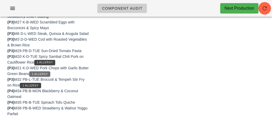
click at [46, 74] on span "1 Allergy" at bounding box center [39, 74] width 16 height 3
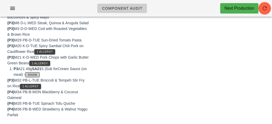
click at [35, 77] on span "Show" at bounding box center [32, 75] width 9 height 3
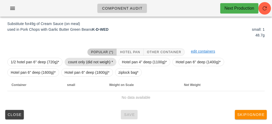
click at [77, 61] on span "count only (did not weigh) *" at bounding box center [90, 62] width 45 height 8
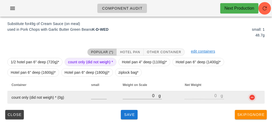
click at [249, 100] on button "button" at bounding box center [252, 98] width 6 height 6
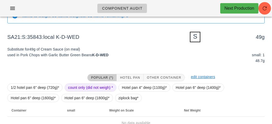
scroll to position [50, 0]
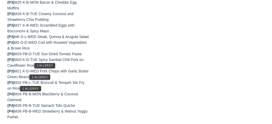
scroll to position [401, 0]
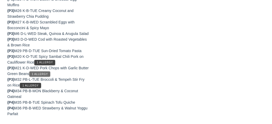
click at [45, 74] on span "1 Allergy" at bounding box center [39, 74] width 16 height 3
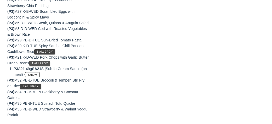
click at [46, 65] on span "1 Allergy" at bounding box center [39, 63] width 16 height 3
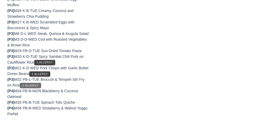
click at [28, 87] on span "1 Allergy" at bounding box center [30, 85] width 16 height 3
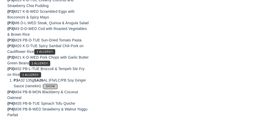
click at [55, 88] on span "Show" at bounding box center [50, 86] width 9 height 3
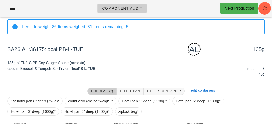
scroll to position [83, 0]
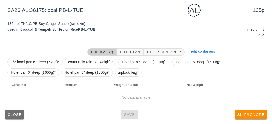
click at [16, 117] on span "Close" at bounding box center [14, 115] width 14 height 4
